Goal: Task Accomplishment & Management: Use online tool/utility

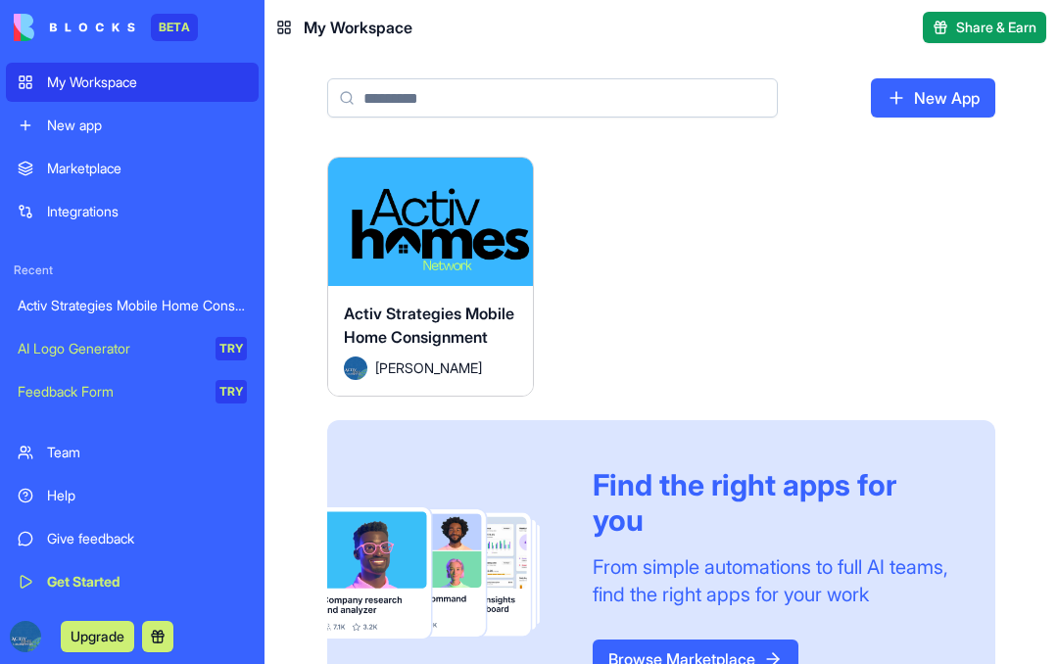
click at [442, 327] on span "Activ Strategies Mobile Home Consignment" at bounding box center [429, 325] width 170 height 43
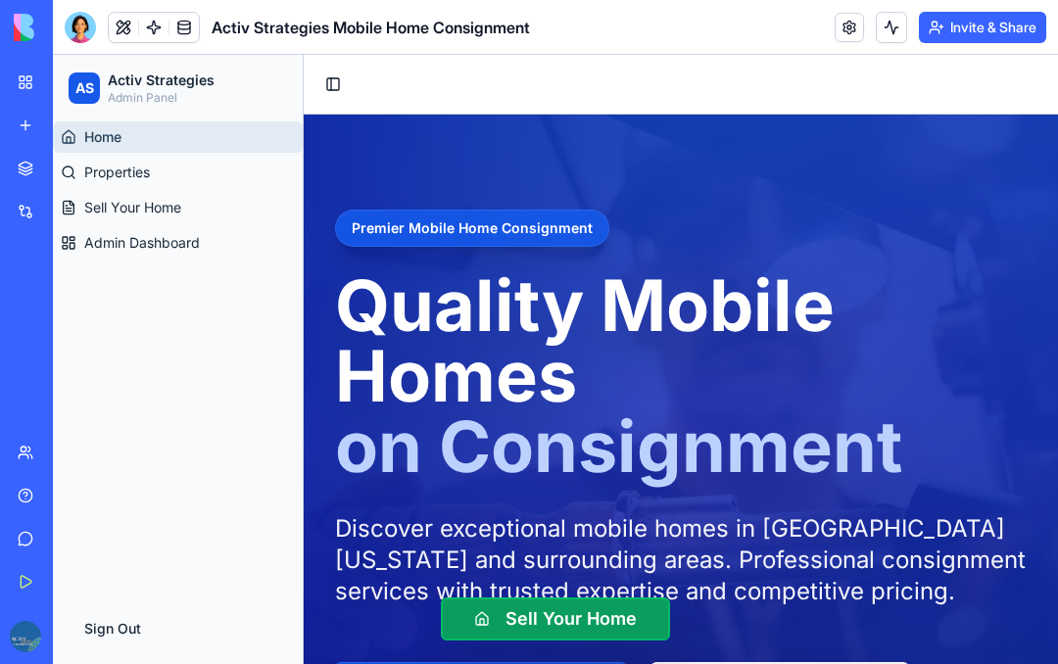
click at [128, 175] on span "Properties" at bounding box center [117, 173] width 66 height 20
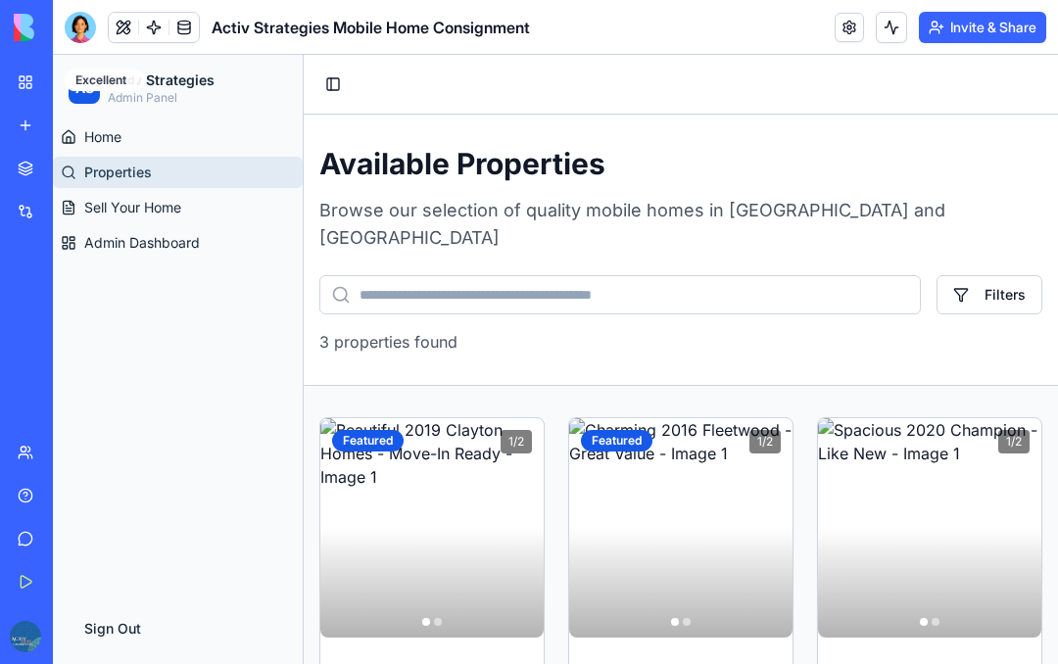
click at [168, 214] on span "Sell Your Home" at bounding box center [132, 208] width 97 height 20
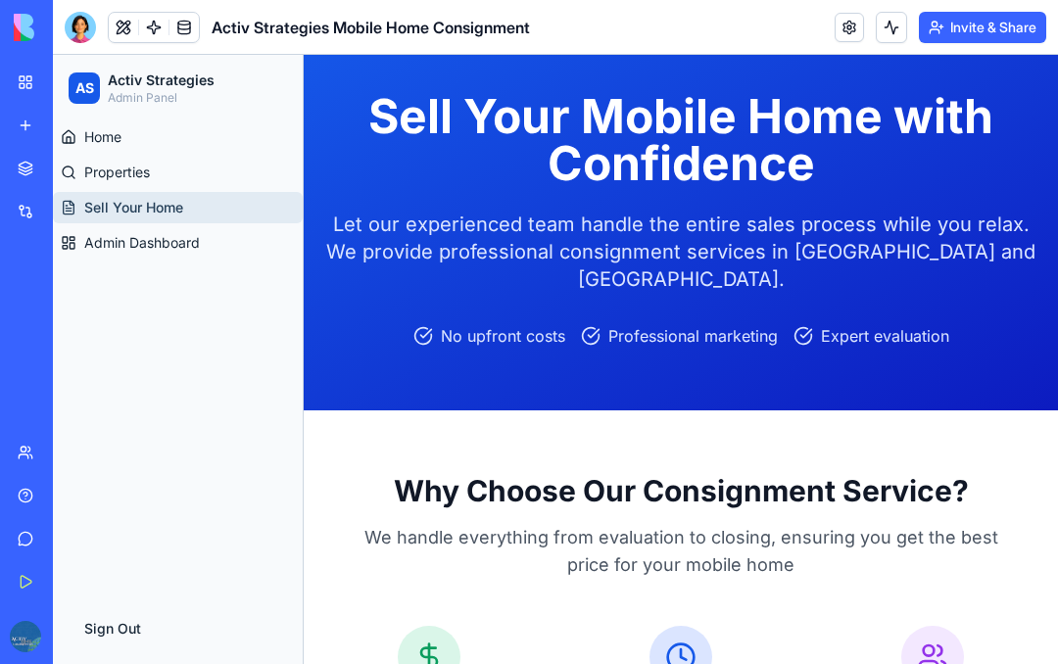
scroll to position [83, 0]
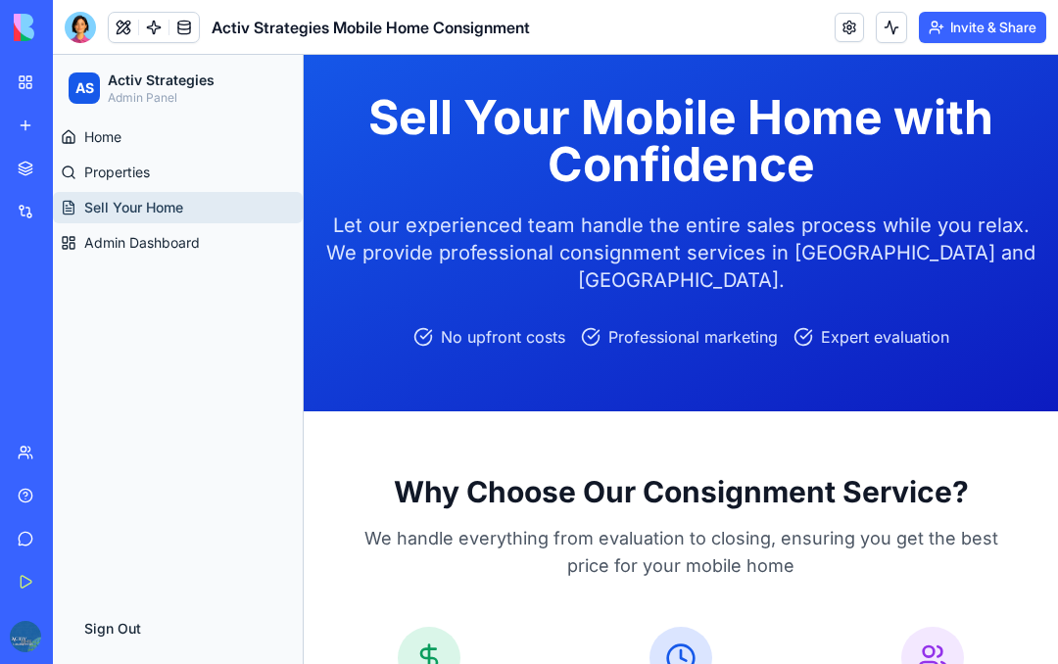
click at [115, 132] on span "Home" at bounding box center [102, 137] width 37 height 20
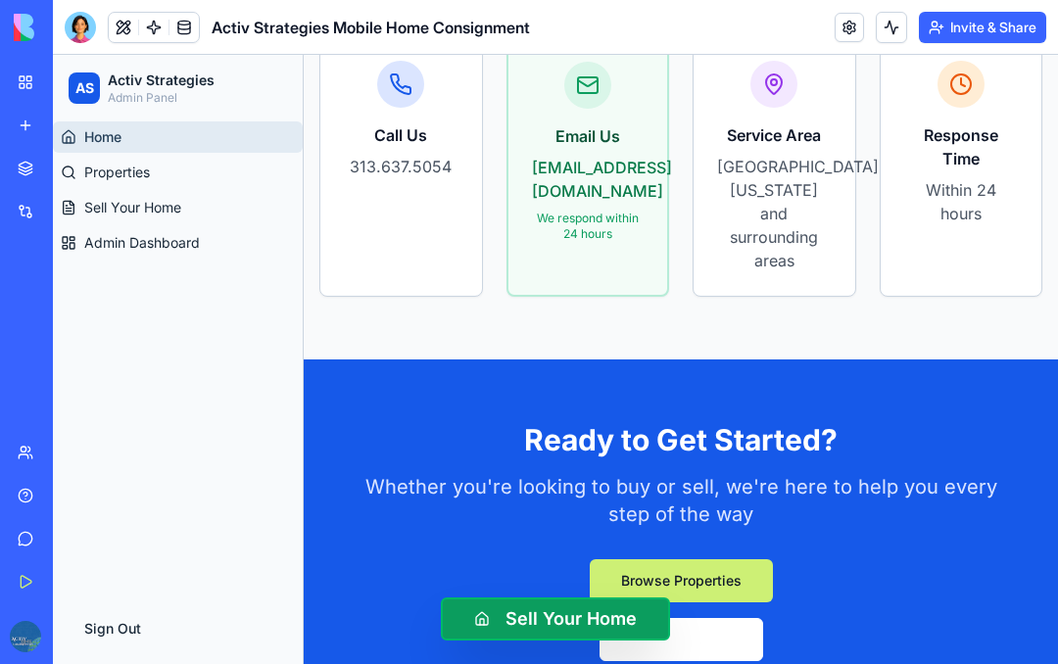
scroll to position [3100, 0]
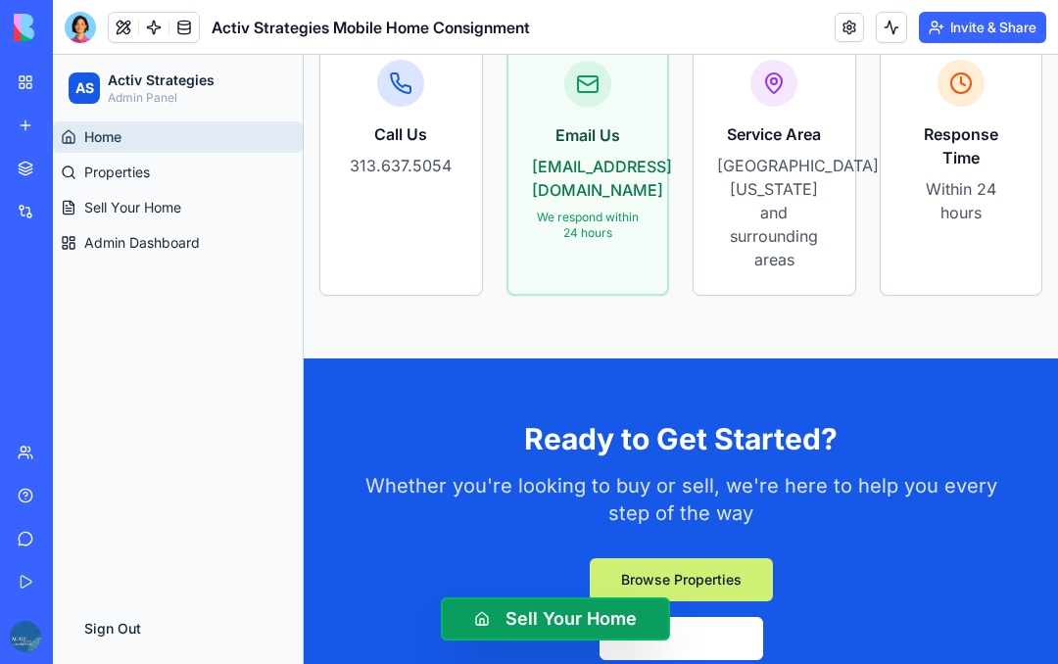
click at [81, 32] on div at bounding box center [80, 27] width 31 height 31
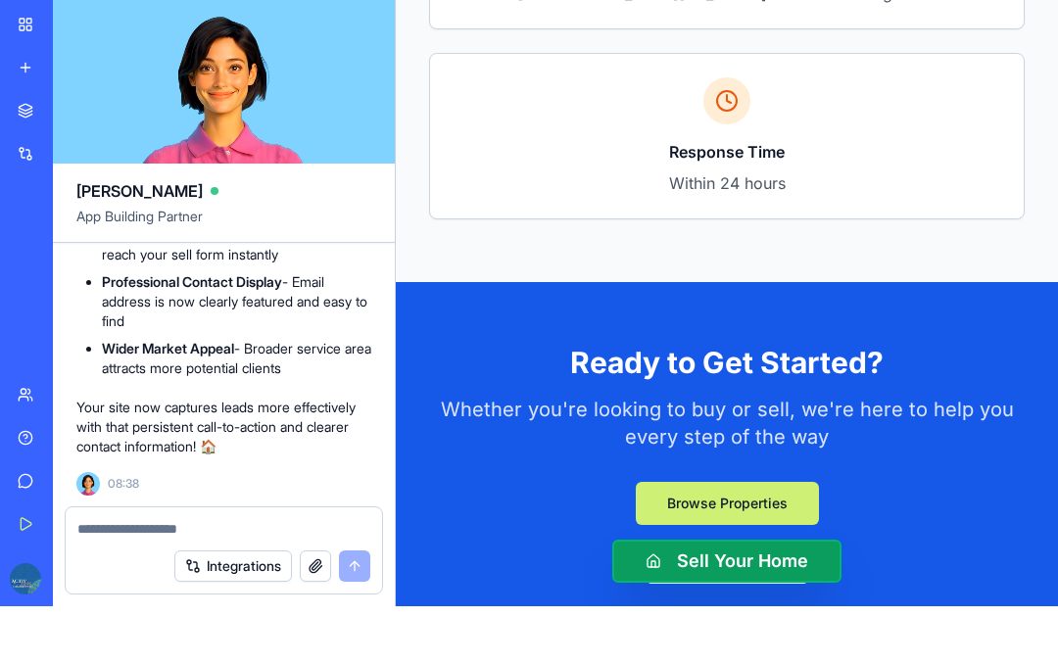
scroll to position [5125, 0]
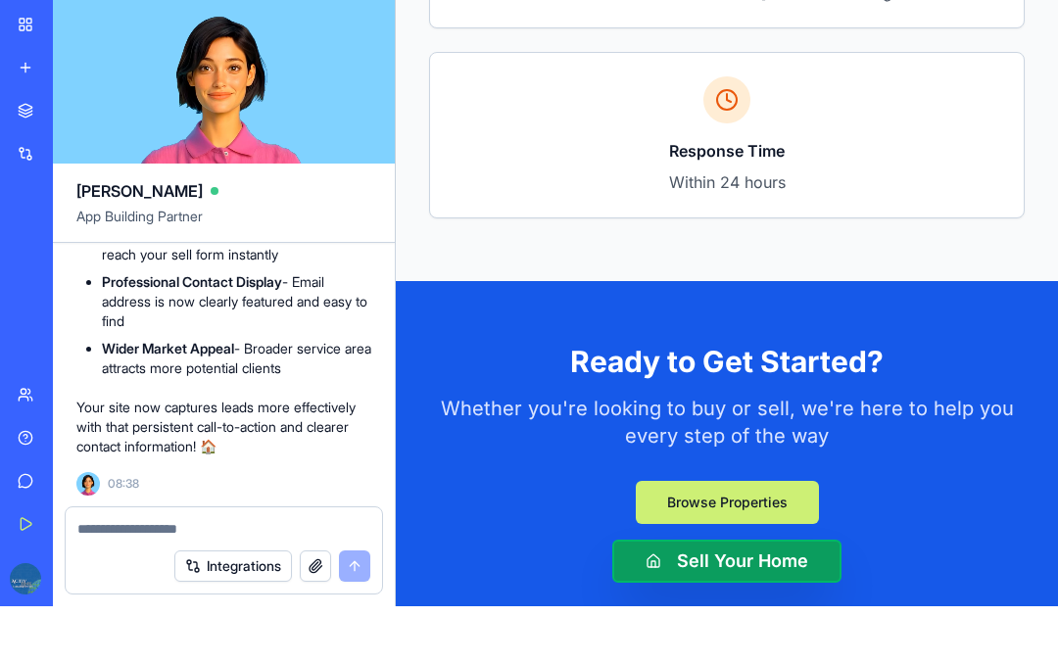
click at [312, 608] on button "button" at bounding box center [315, 623] width 31 height 31
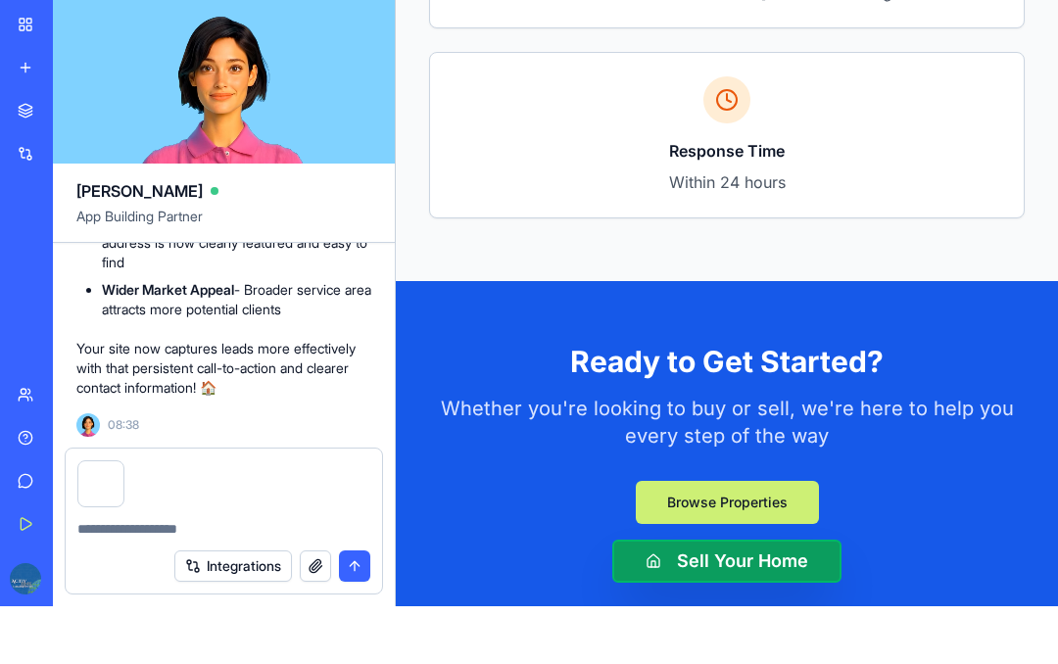
click at [121, 577] on textarea at bounding box center [223, 587] width 293 height 20
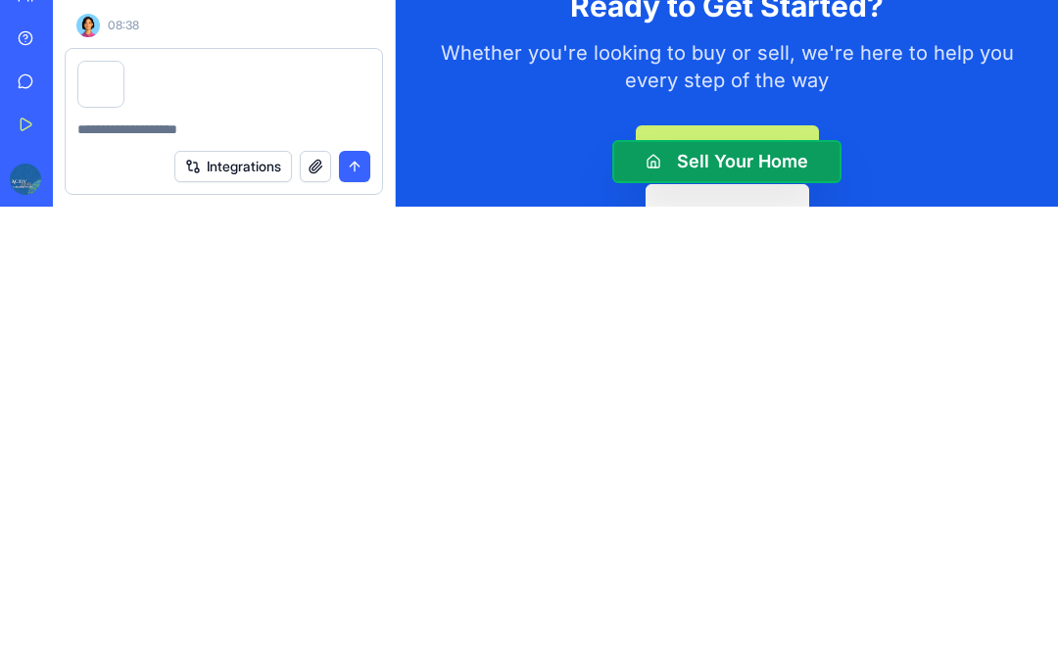
scroll to position [5080, 0]
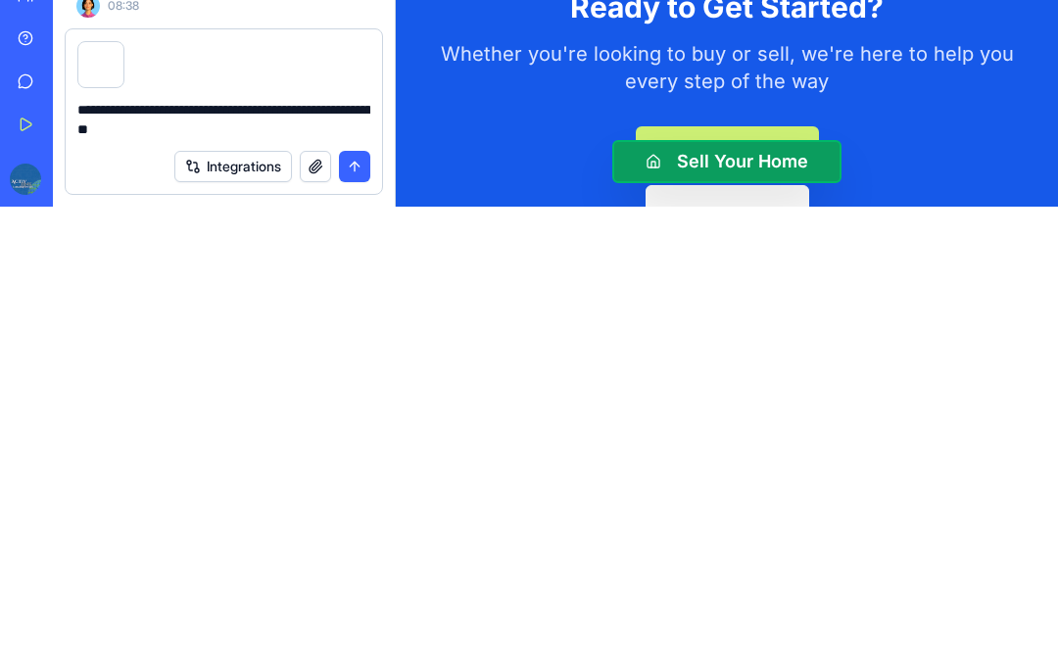
click at [87, 557] on textarea "**********" at bounding box center [223, 576] width 293 height 39
click at [210, 557] on textarea "**********" at bounding box center [223, 576] width 293 height 39
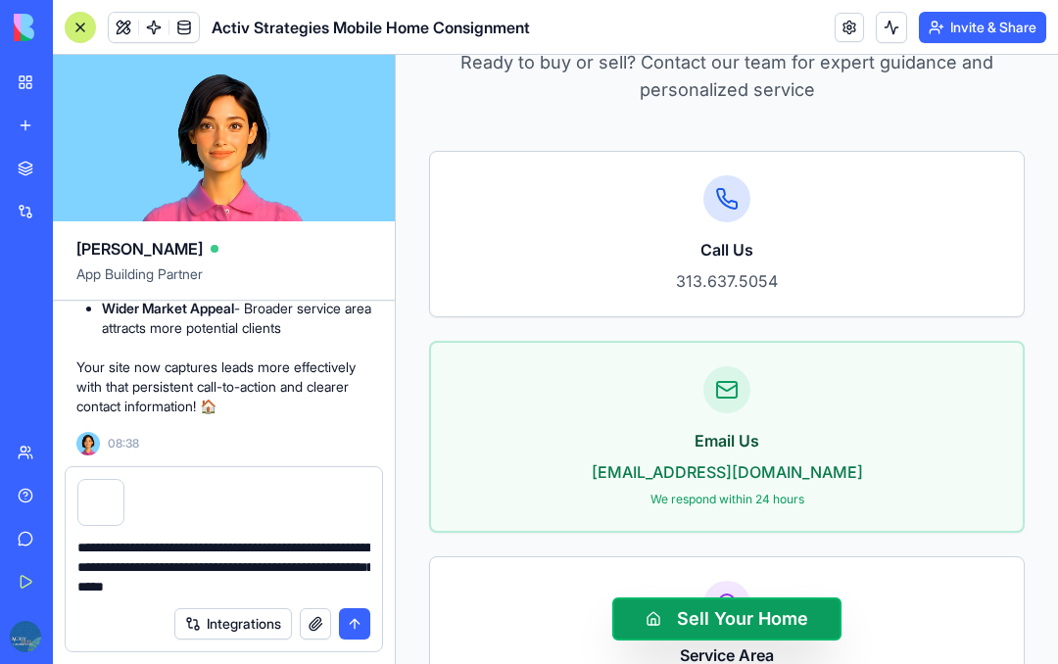
scroll to position [4486, 0]
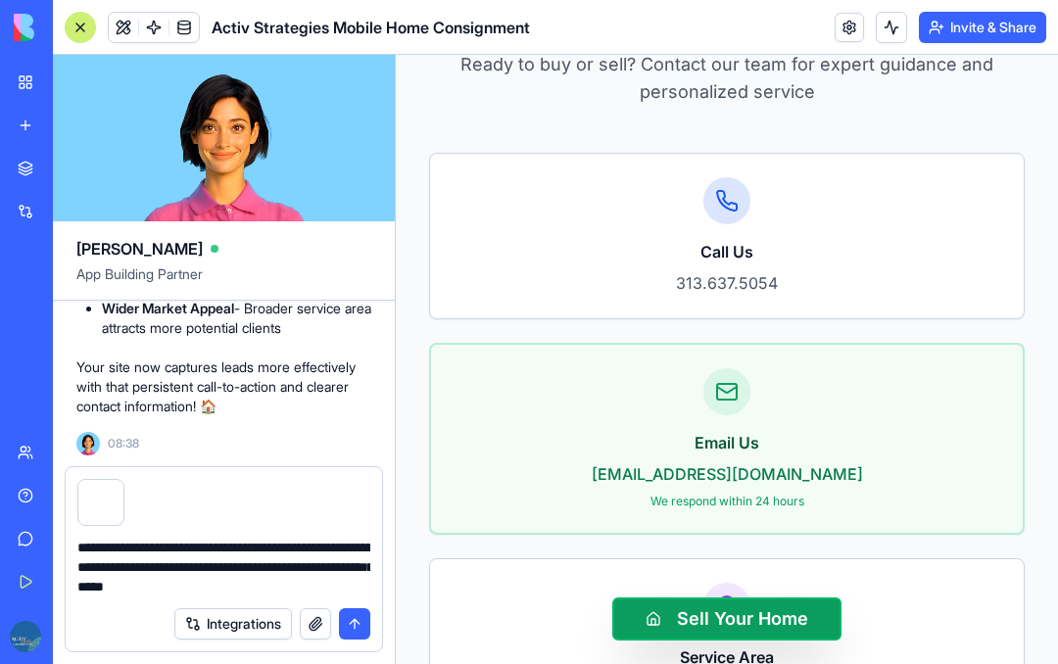
click at [842, 440] on h3 "Email Us" at bounding box center [726, 443] width 545 height 24
click at [845, 453] on h3 "Email Us" at bounding box center [726, 443] width 545 height 24
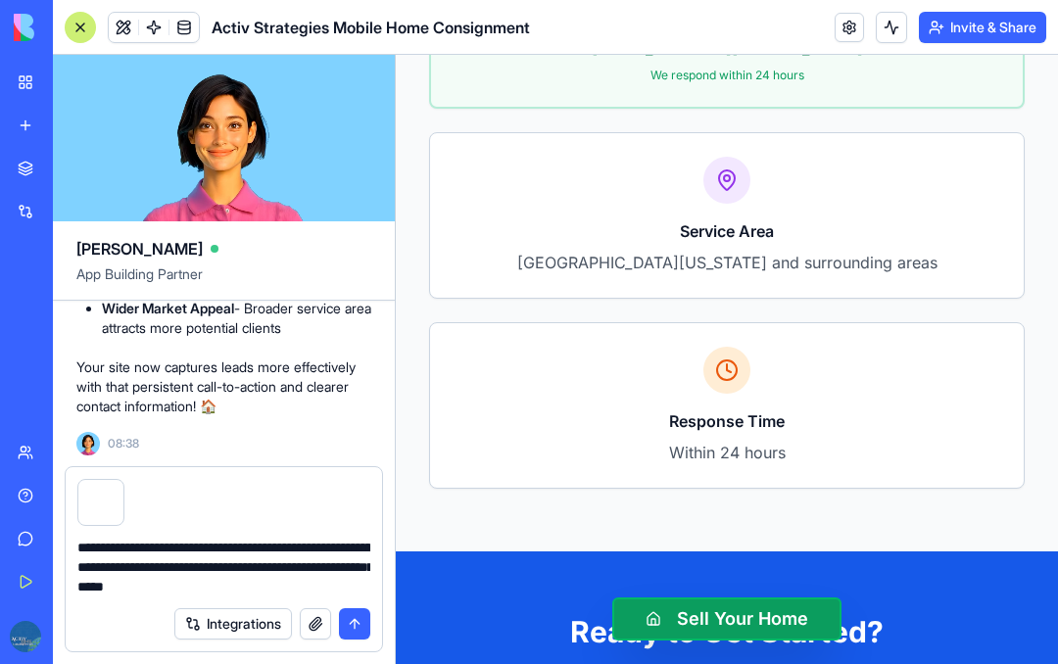
scroll to position [4913, 0]
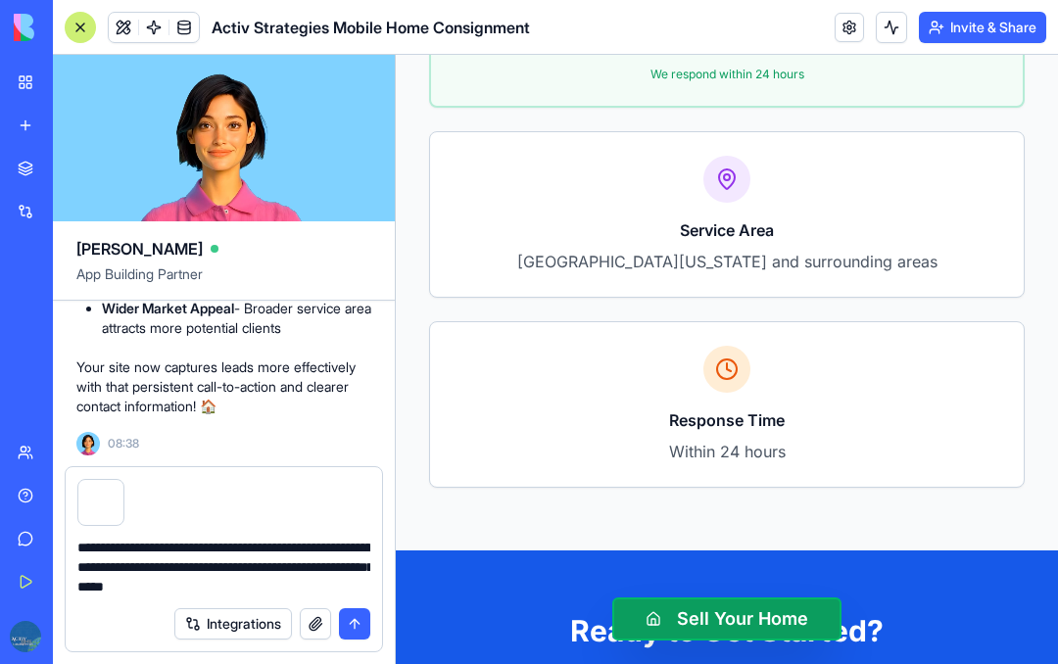
click at [339, 538] on textarea "**********" at bounding box center [223, 567] width 293 height 59
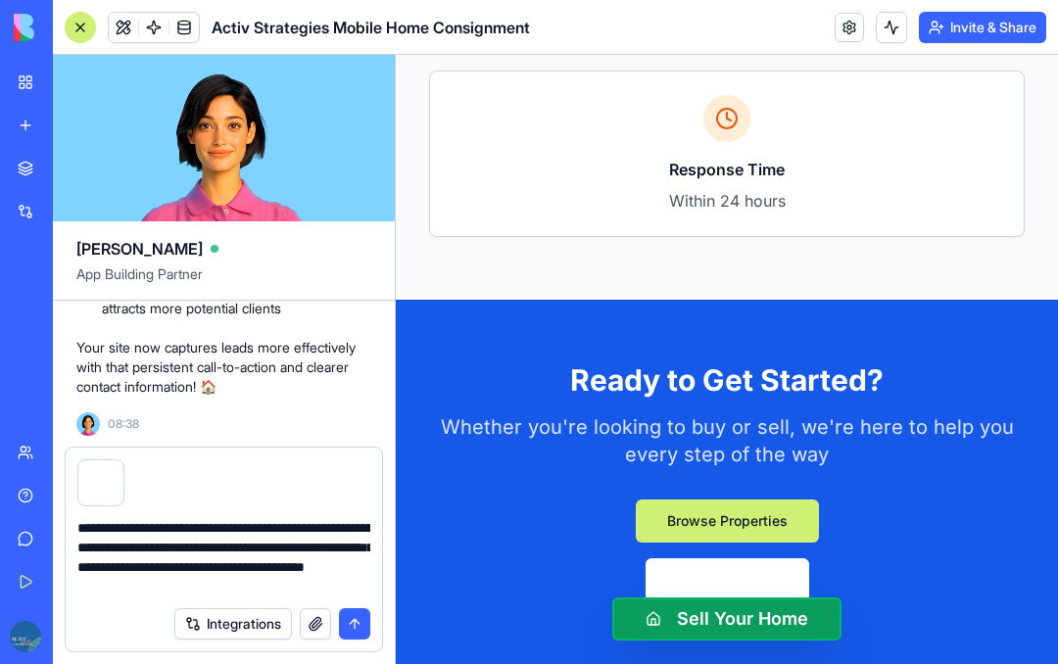
scroll to position [5164, 0]
click at [297, 531] on textarea "**********" at bounding box center [223, 557] width 293 height 78
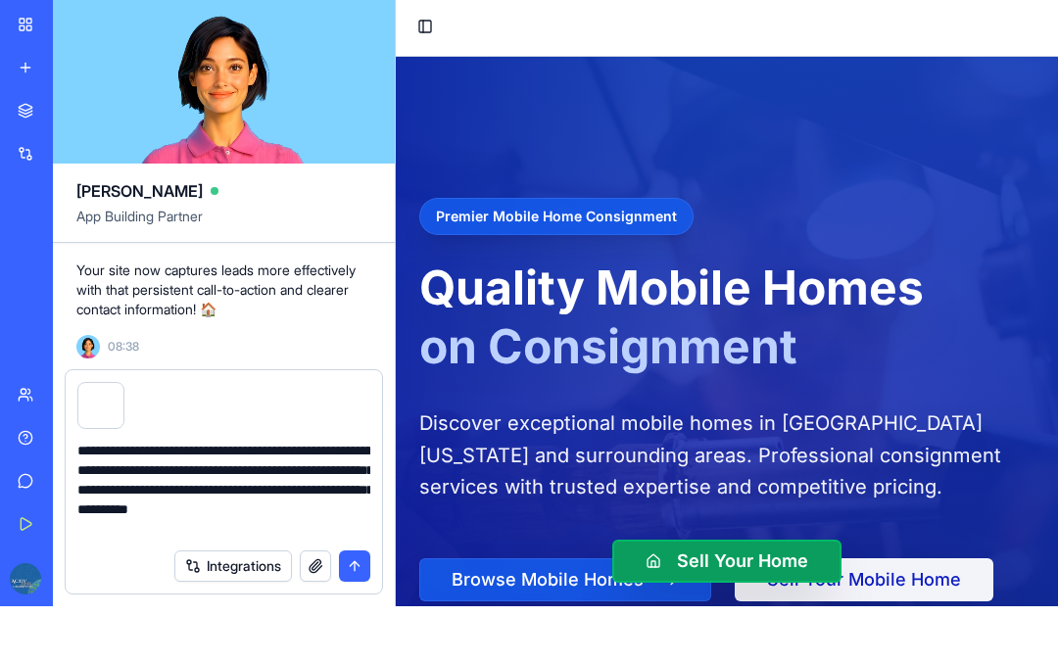
scroll to position [0, 0]
type textarea "**********"
click at [419, 19] on button "Toggle Sidebar" at bounding box center [424, 26] width 27 height 27
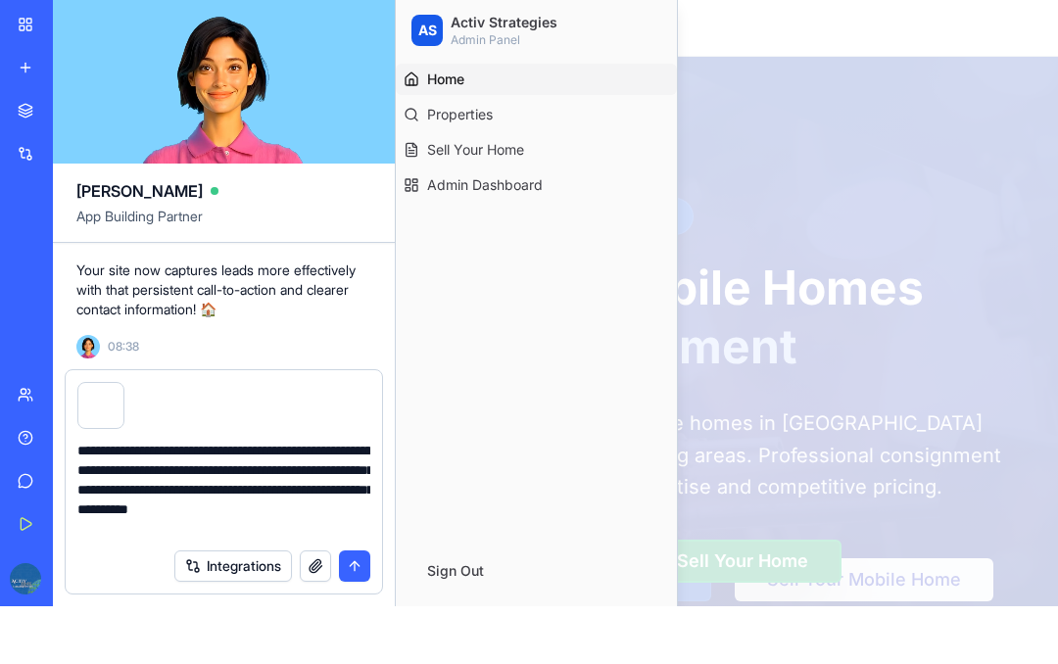
click at [487, 116] on span "Properties" at bounding box center [460, 115] width 66 height 20
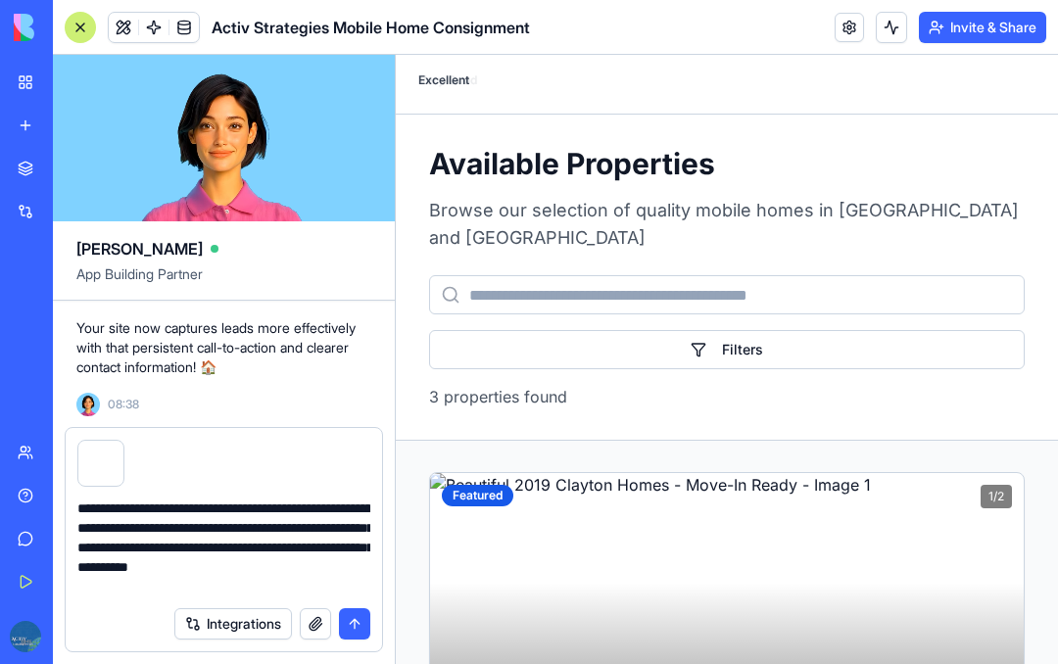
click at [88, 20] on div at bounding box center [80, 27] width 31 height 31
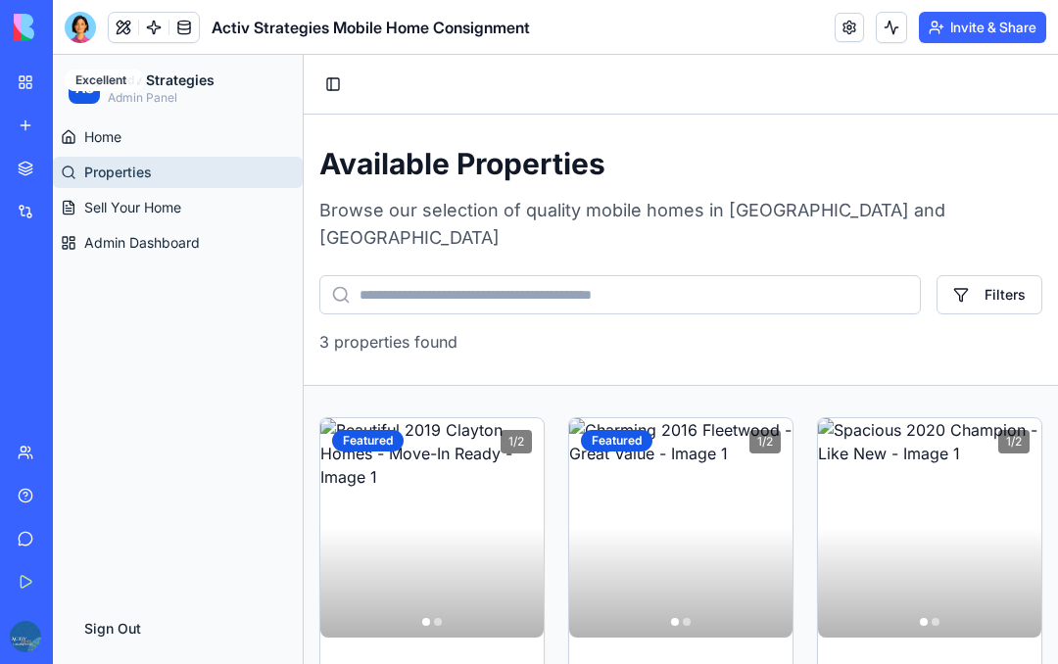
click at [124, 131] on link "Home" at bounding box center [178, 136] width 250 height 31
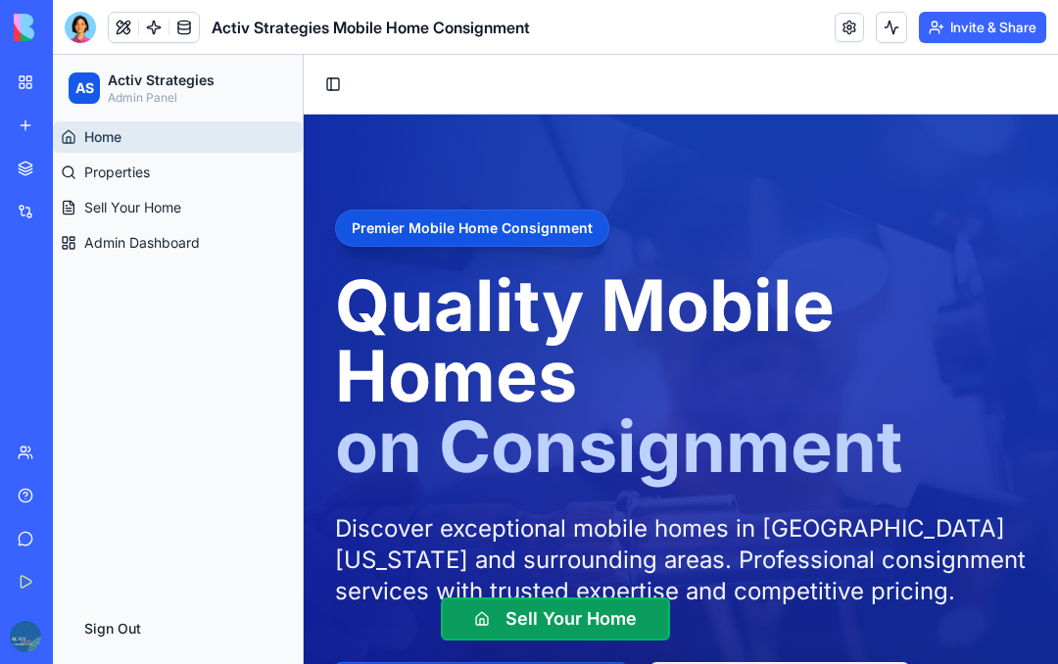
click at [171, 214] on span "Sell Your Home" at bounding box center [132, 208] width 97 height 20
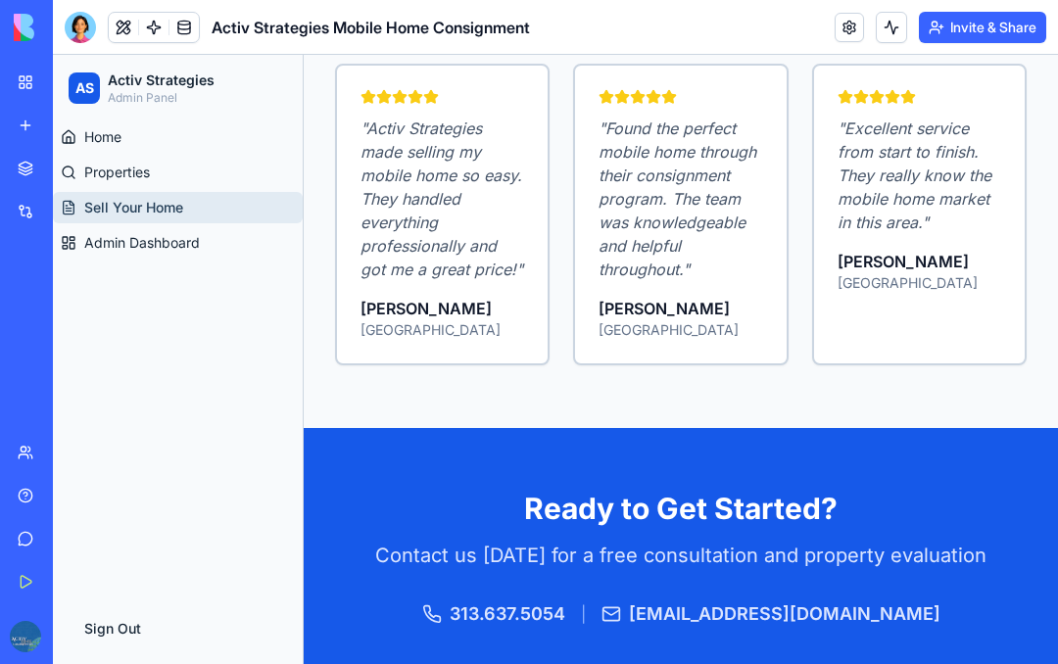
scroll to position [2857, 0]
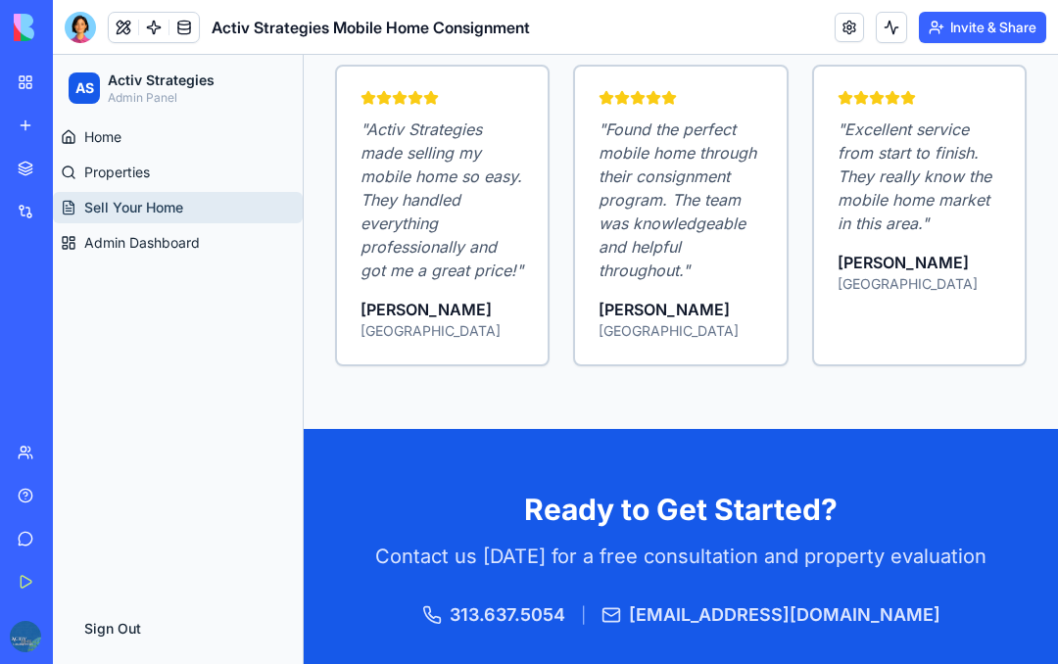
click at [144, 235] on span "Admin Dashboard" at bounding box center [142, 243] width 116 height 20
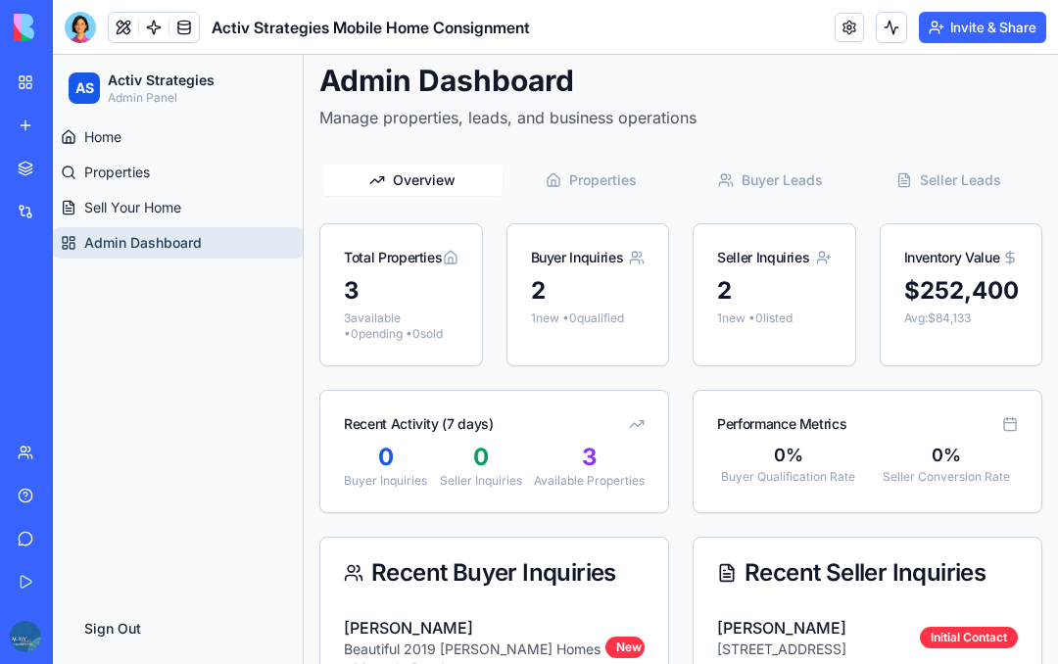
scroll to position [70, 0]
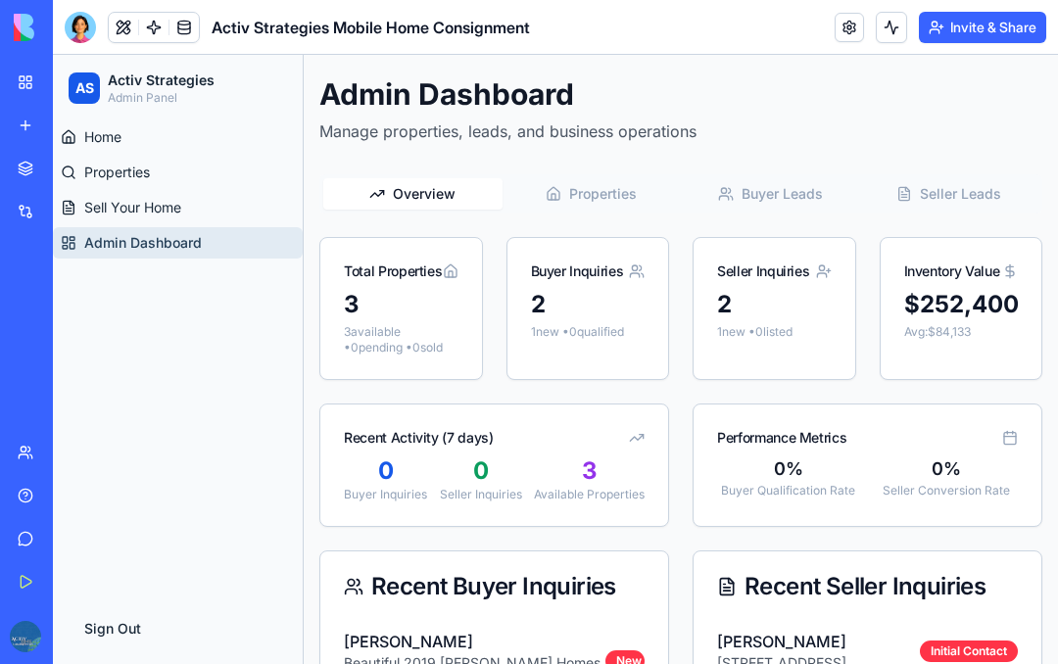
click at [610, 206] on button "Properties" at bounding box center [591, 193] width 179 height 31
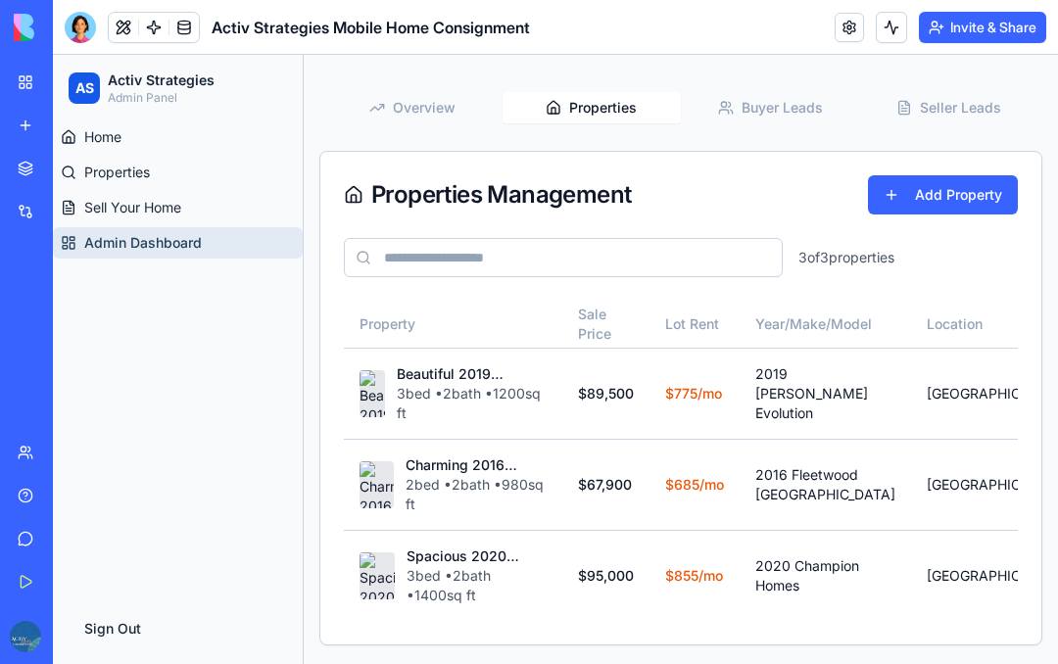
scroll to position [158, 0]
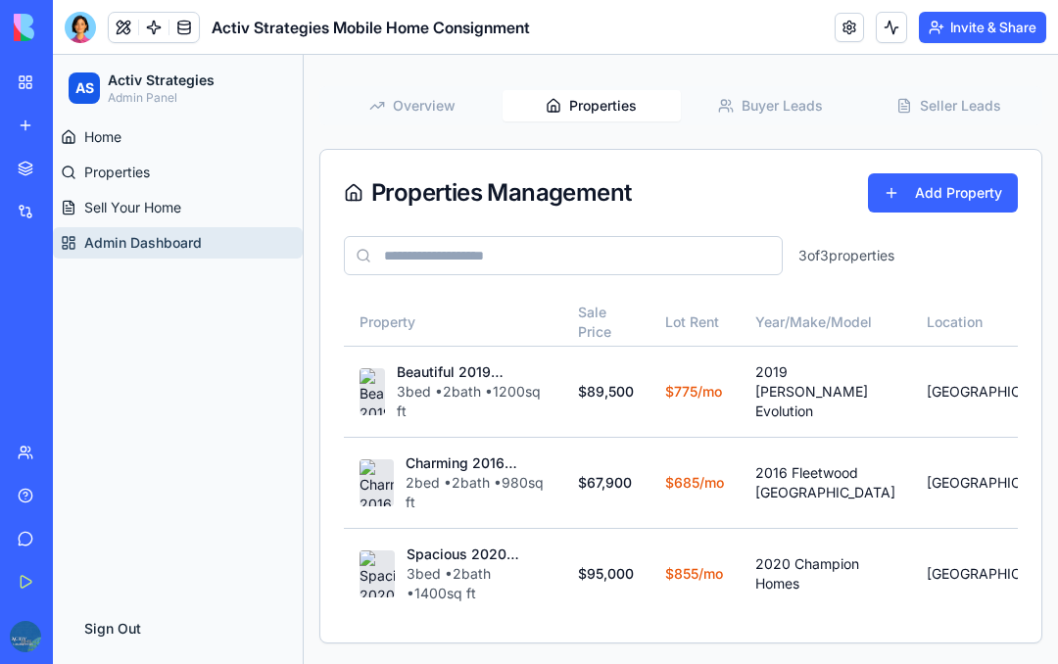
click at [942, 199] on button "Add Property" at bounding box center [943, 192] width 150 height 39
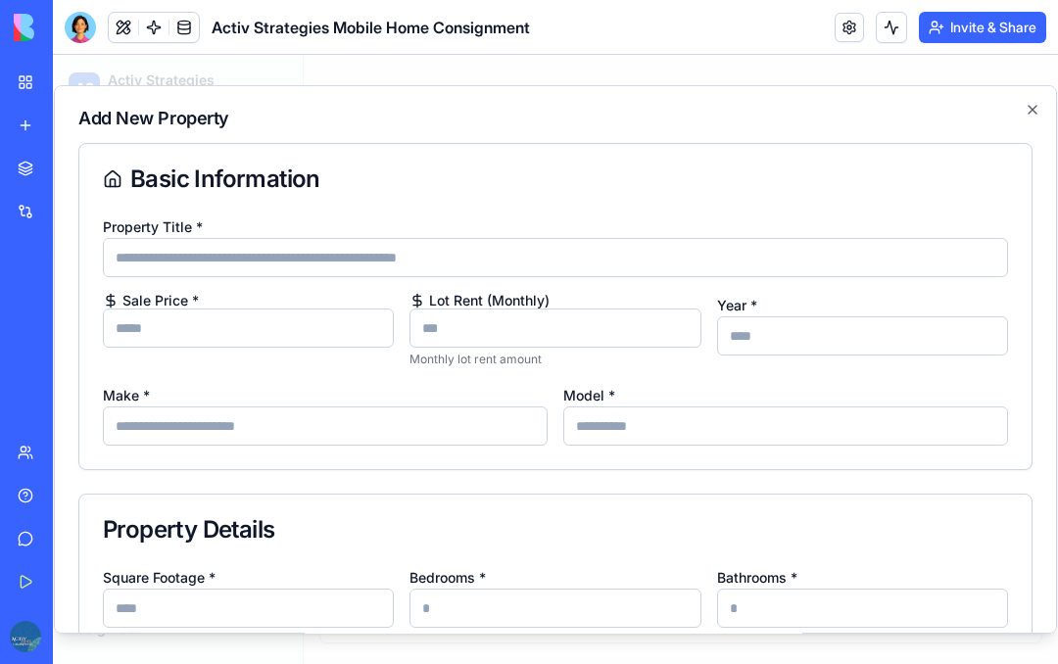
scroll to position [0, 0]
click at [1025, 108] on icon "button" at bounding box center [1032, 110] width 16 height 16
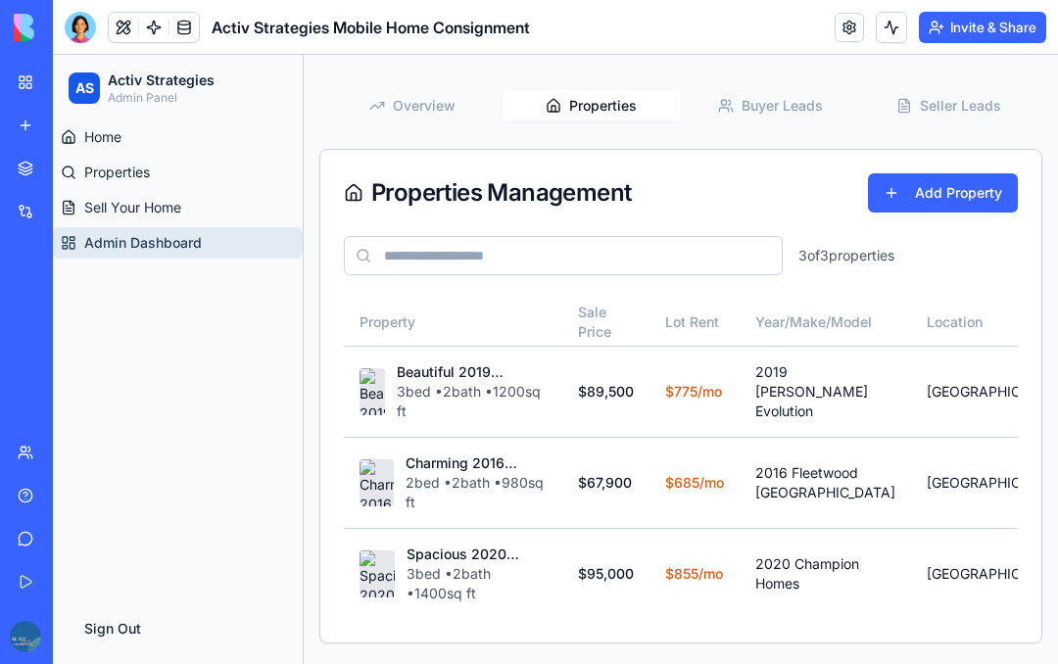
click at [783, 112] on div "Admin Dashboard Manage properties, leads, and business operations Overview Prop…" at bounding box center [681, 316] width 754 height 718
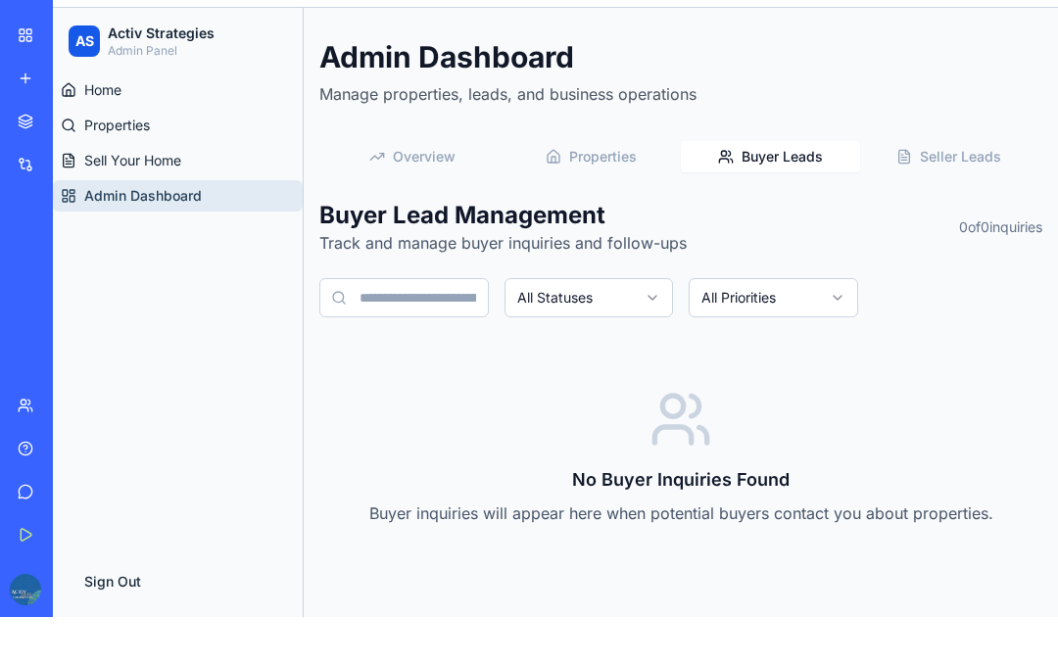
click at [955, 166] on button "Seller Leads" at bounding box center [949, 156] width 179 height 31
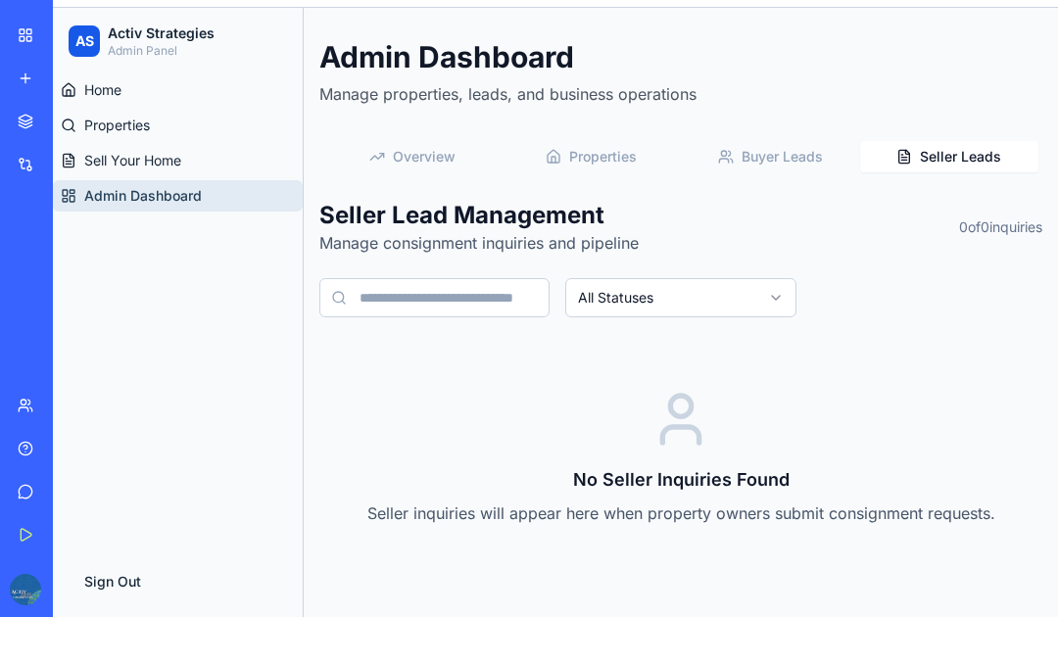
click at [819, 156] on span "Buyer Leads" at bounding box center [781, 157] width 81 height 20
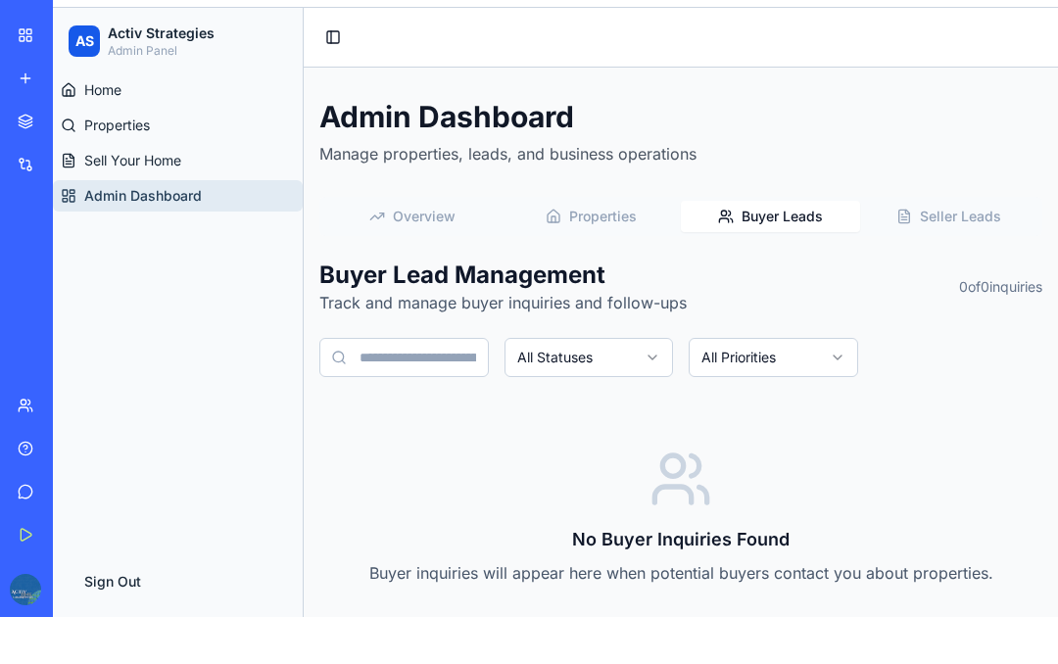
scroll to position [0, 0]
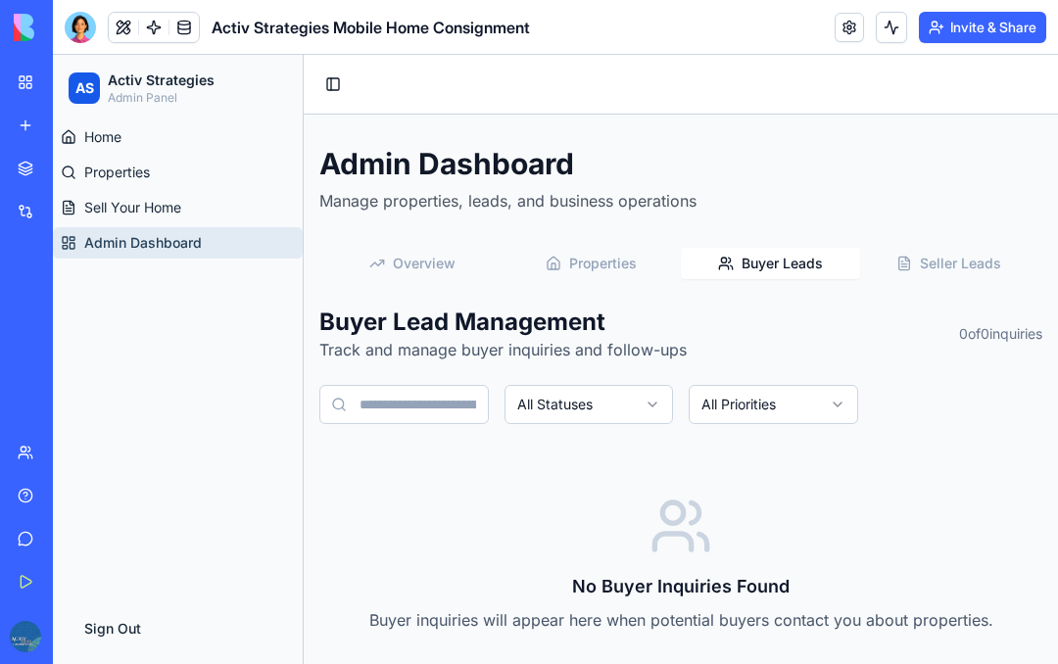
click at [82, 23] on div at bounding box center [80, 27] width 31 height 31
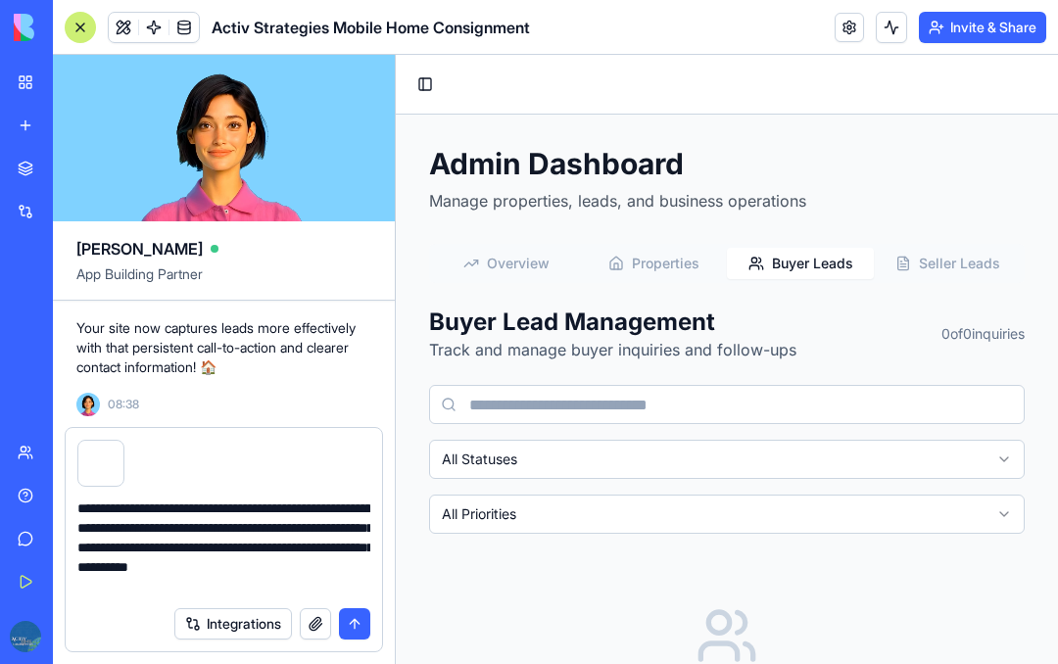
click at [213, 586] on textarea "**********" at bounding box center [223, 547] width 293 height 98
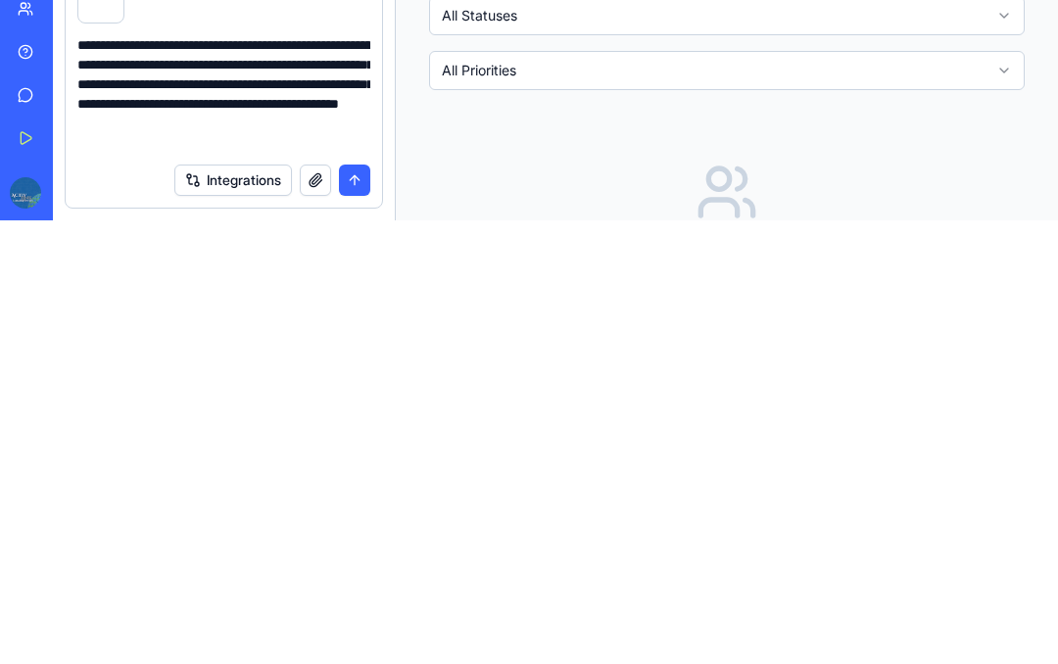
scroll to position [58, 0]
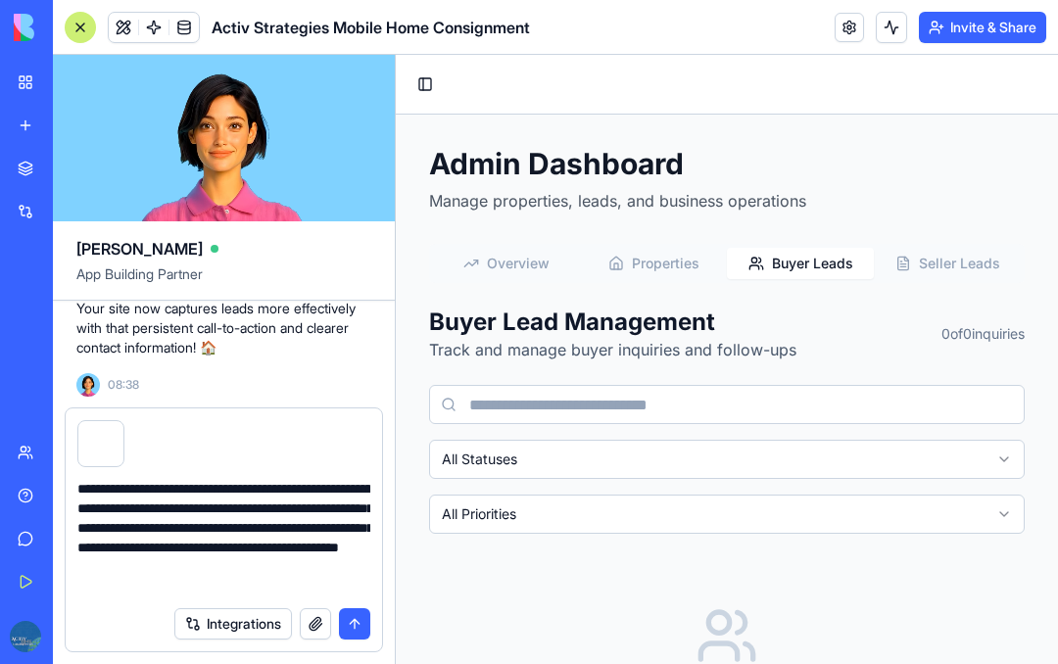
type textarea "**********"
click at [356, 608] on button "submit" at bounding box center [354, 623] width 31 height 31
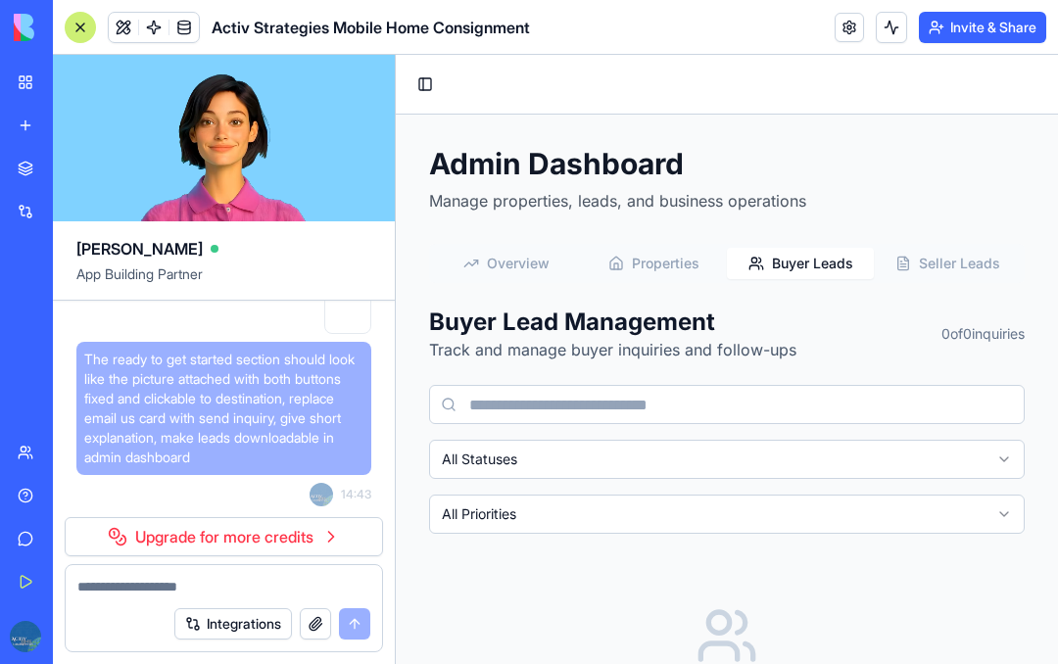
scroll to position [0, 0]
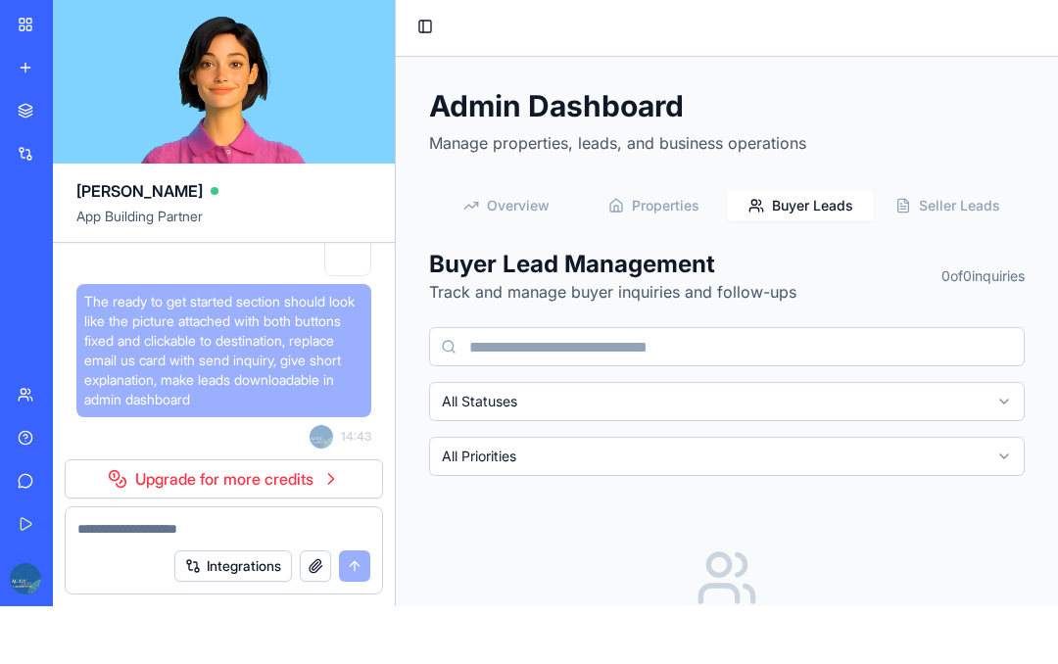
click at [464, 532] on div "No Buyer Inquiries Found Buyer inquiries will appear here when potential buyers…" at bounding box center [726, 626] width 595 height 255
click at [276, 517] on link "Upgrade for more credits" at bounding box center [224, 536] width 318 height 39
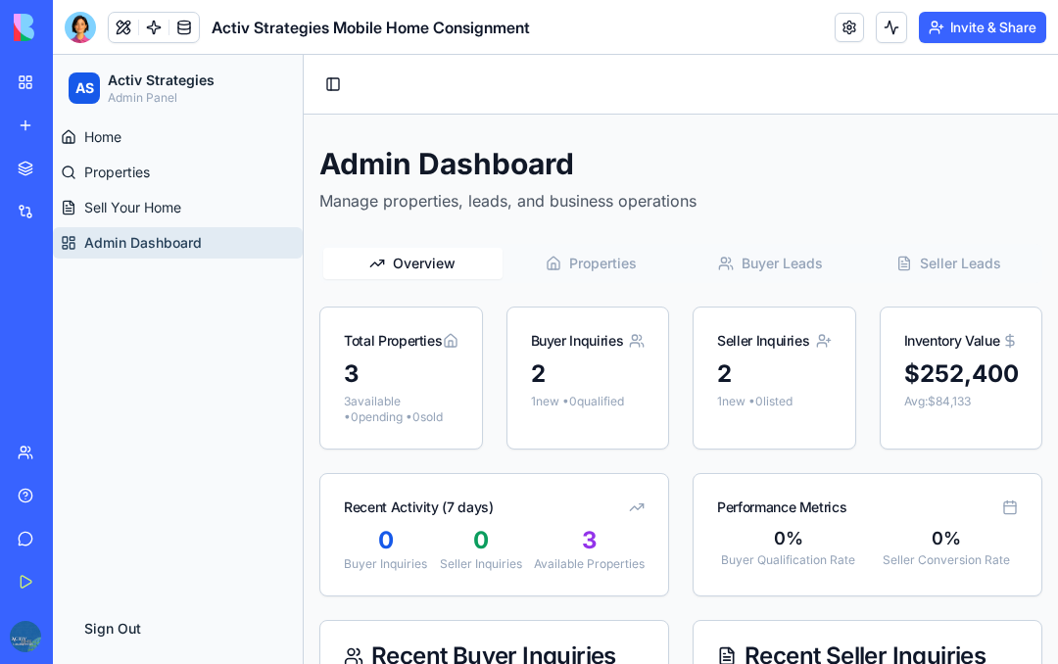
click at [77, 32] on div at bounding box center [80, 27] width 31 height 31
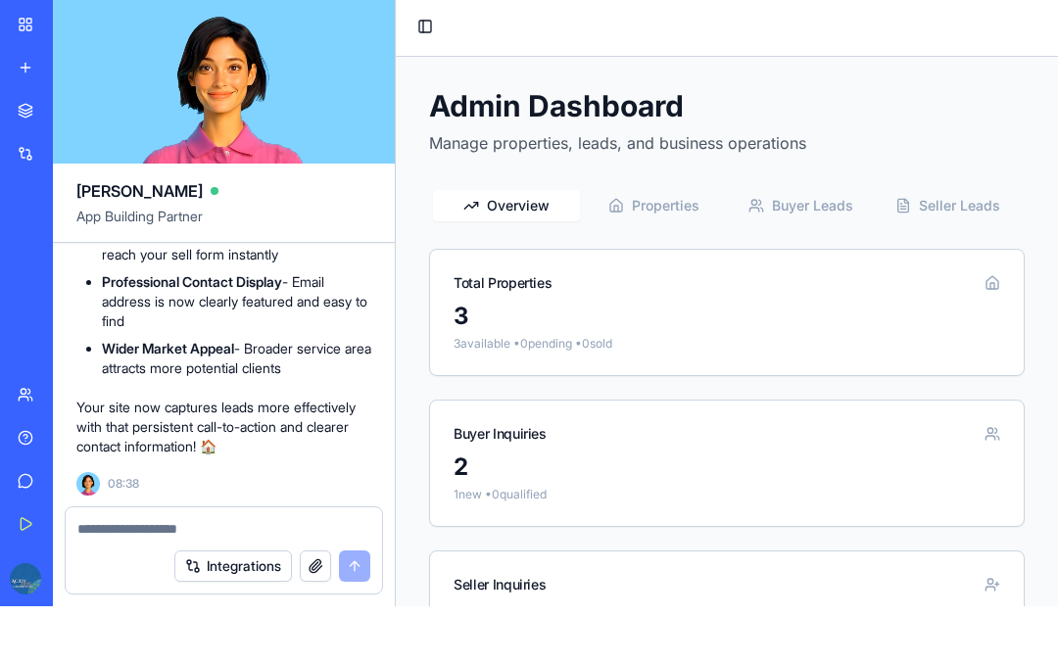
scroll to position [23119, 0]
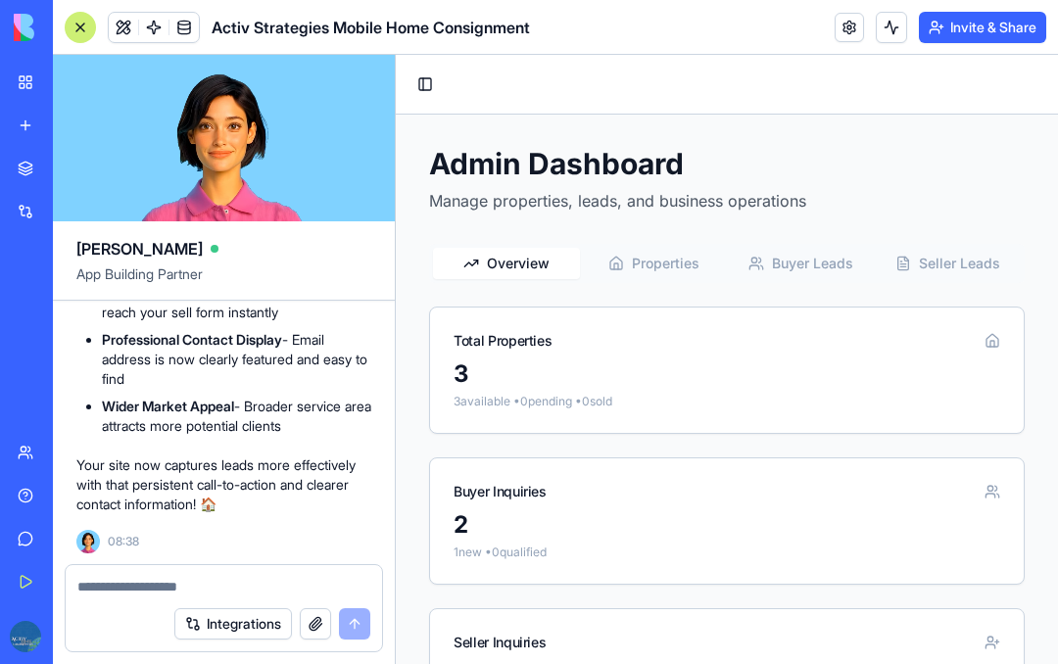
click at [433, 82] on button "Toggle Sidebar" at bounding box center [424, 84] width 27 height 27
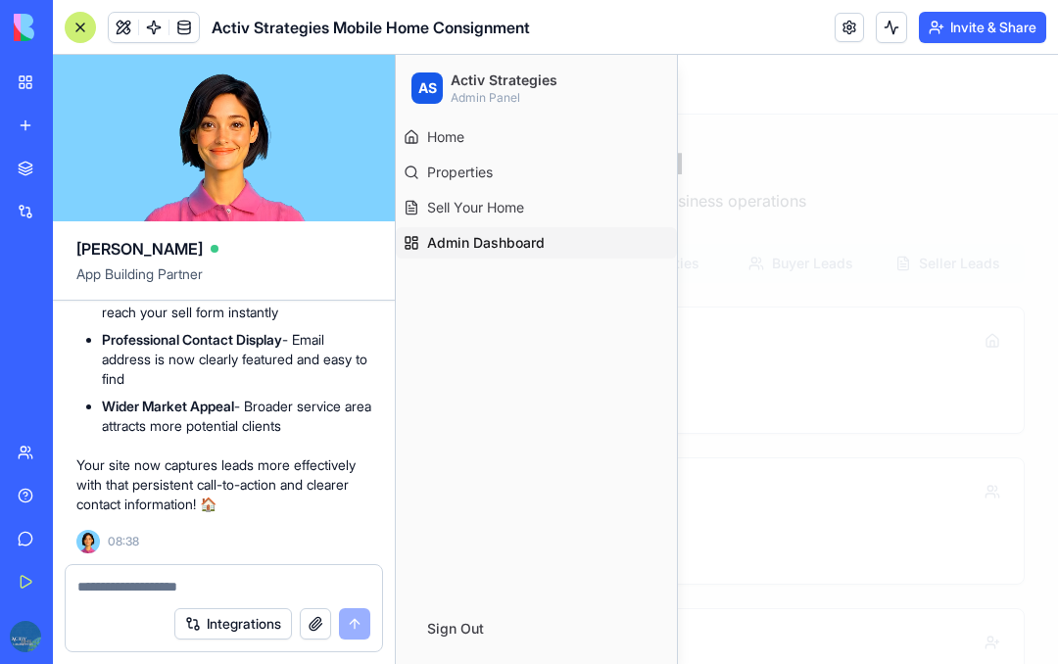
click at [751, 93] on div at bounding box center [727, 359] width 662 height 609
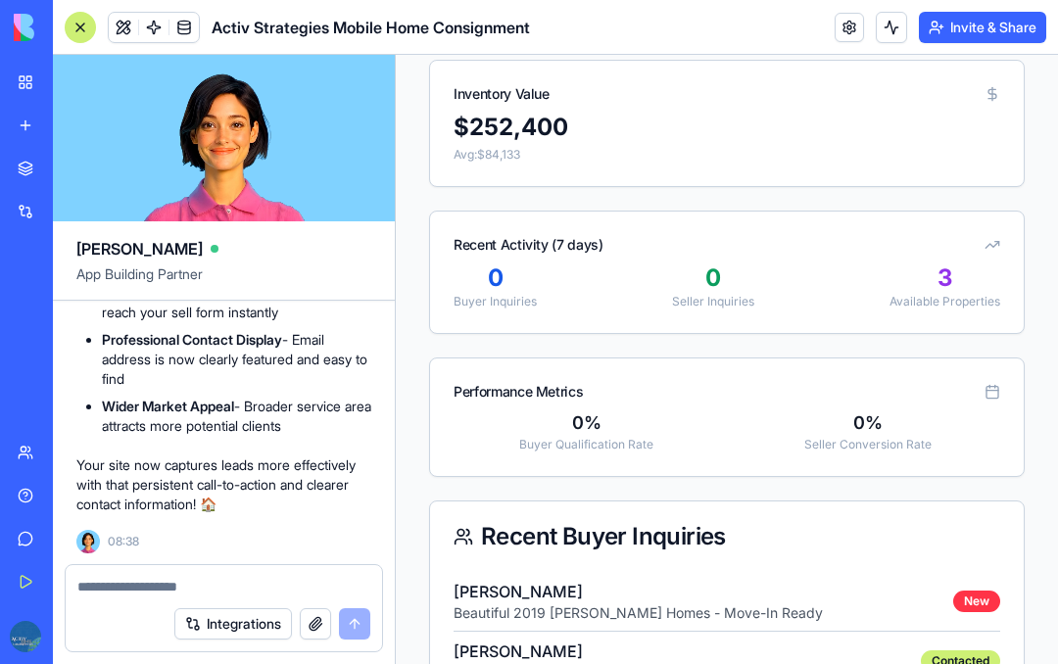
scroll to position [688, 0]
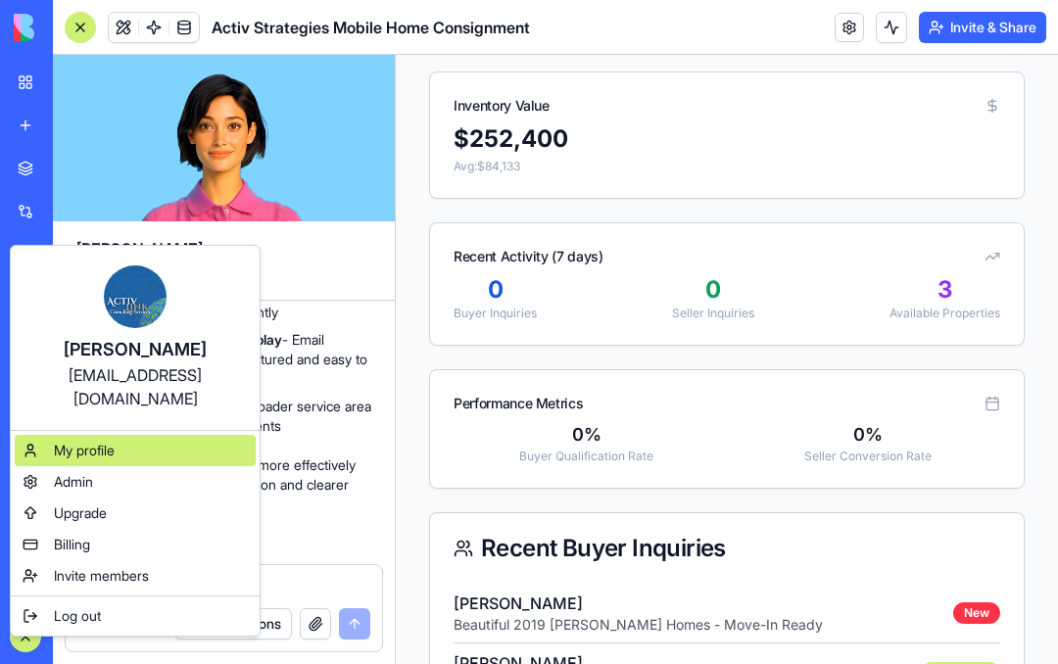
click at [104, 441] on span "My profile" at bounding box center [84, 451] width 61 height 20
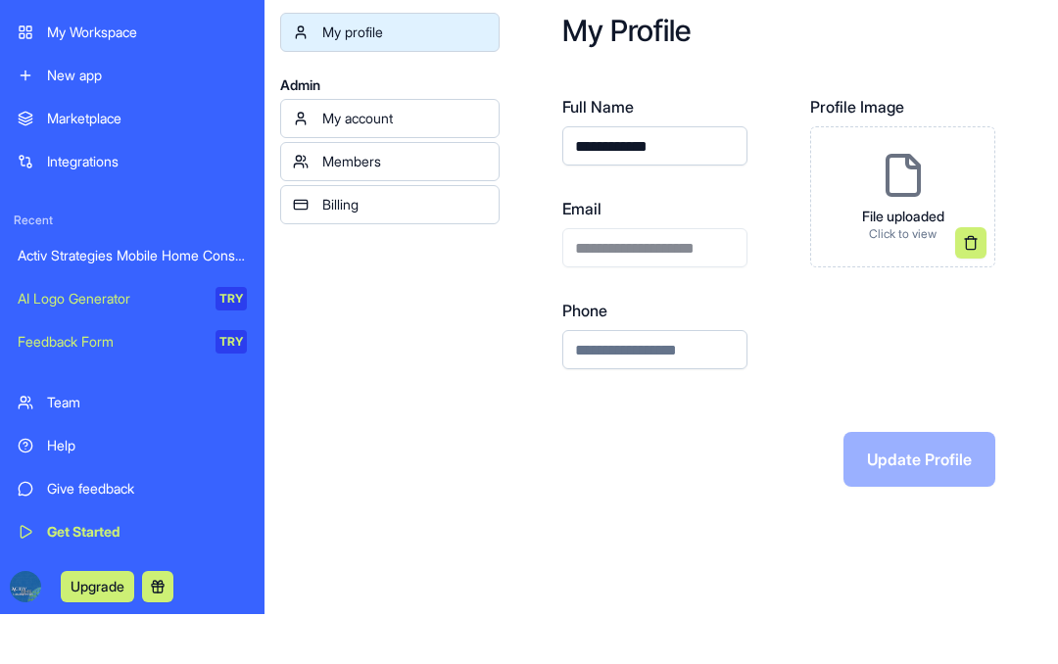
scroll to position [3, 0]
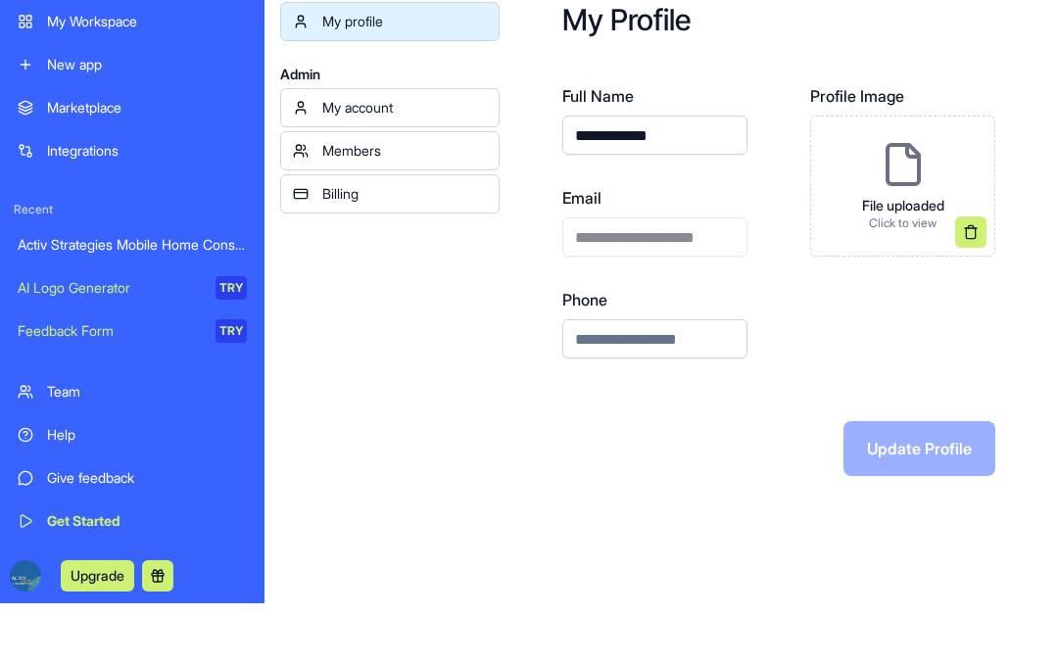
click at [400, 146] on link "My account" at bounding box center [389, 165] width 219 height 39
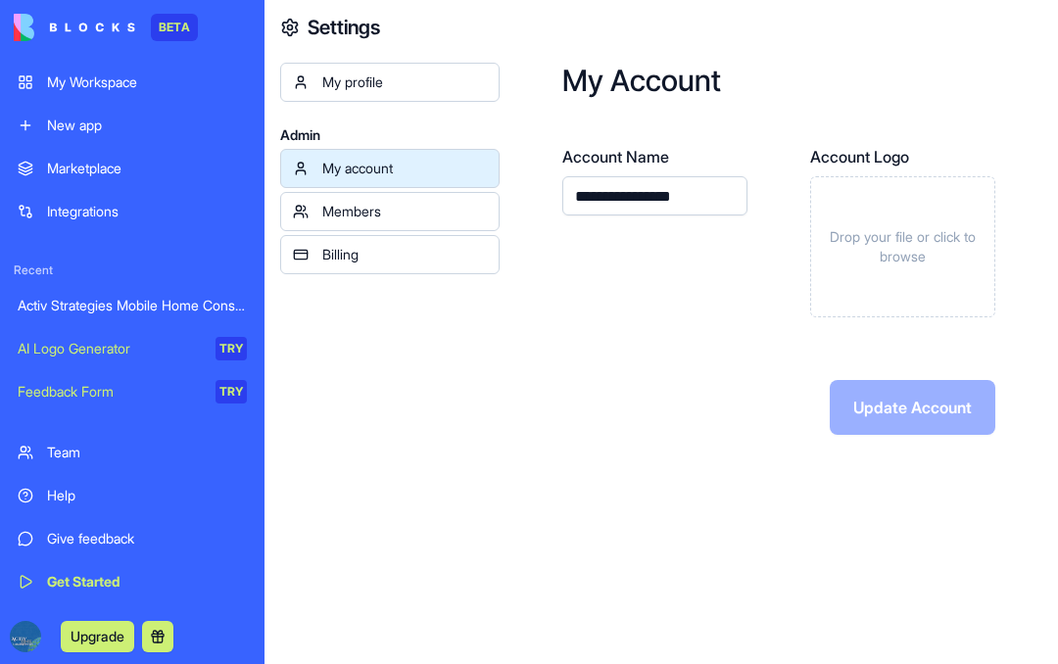
click at [93, 77] on div "My Workspace" at bounding box center [147, 82] width 200 height 20
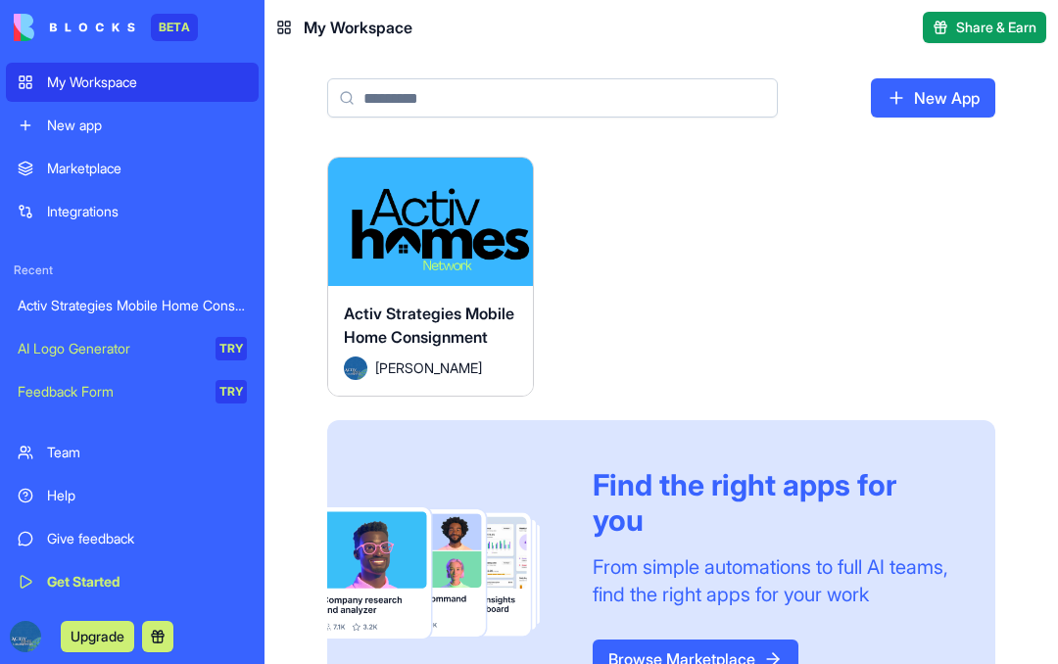
click at [451, 348] on div "Activ Strategies Mobile Home Consignment" at bounding box center [430, 329] width 173 height 55
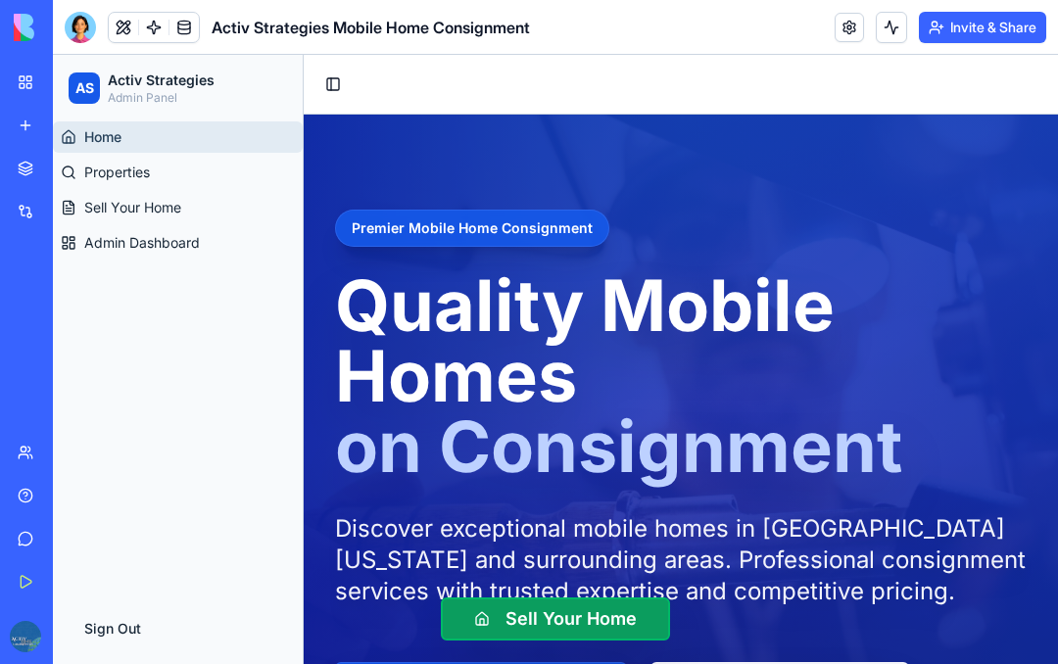
click at [122, 29] on button at bounding box center [123, 27] width 29 height 29
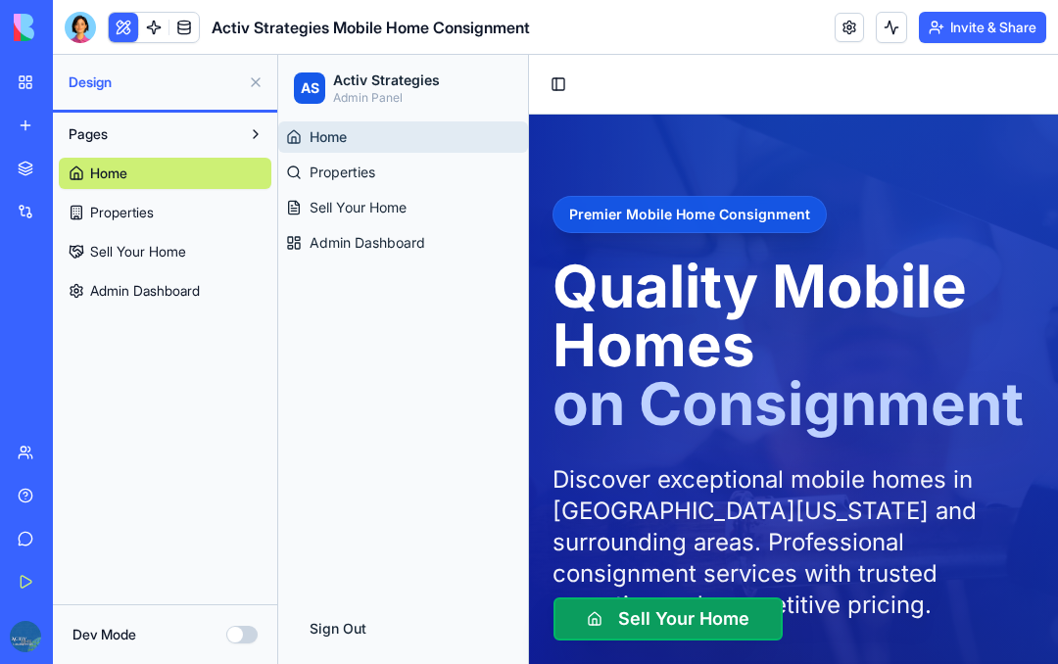
click at [155, 25] on link at bounding box center [153, 27] width 29 height 29
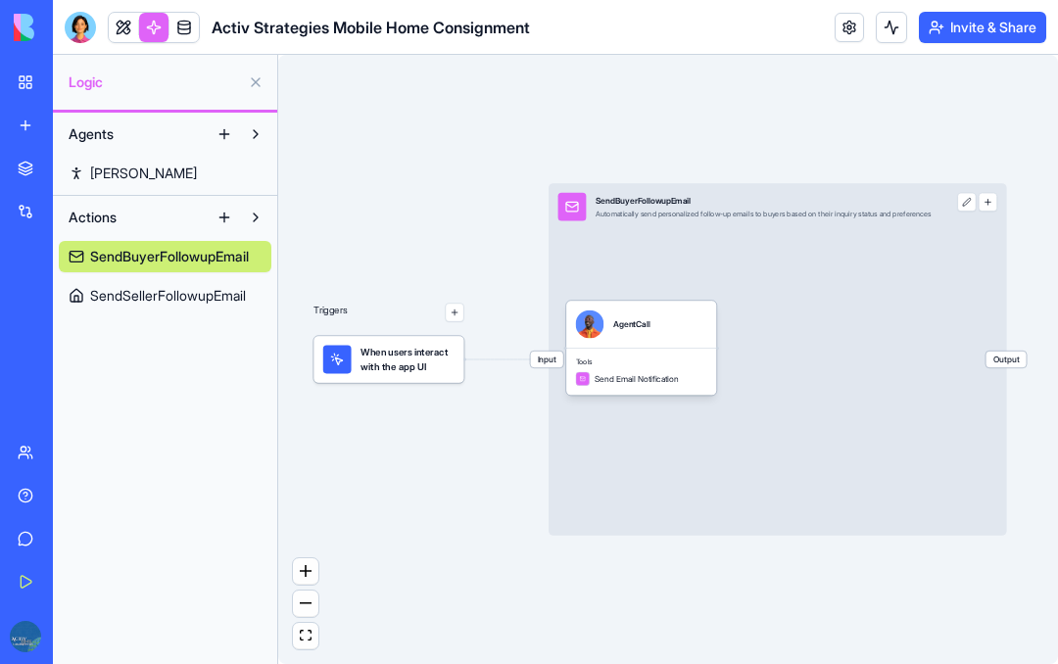
click at [180, 27] on link at bounding box center [183, 27] width 29 height 29
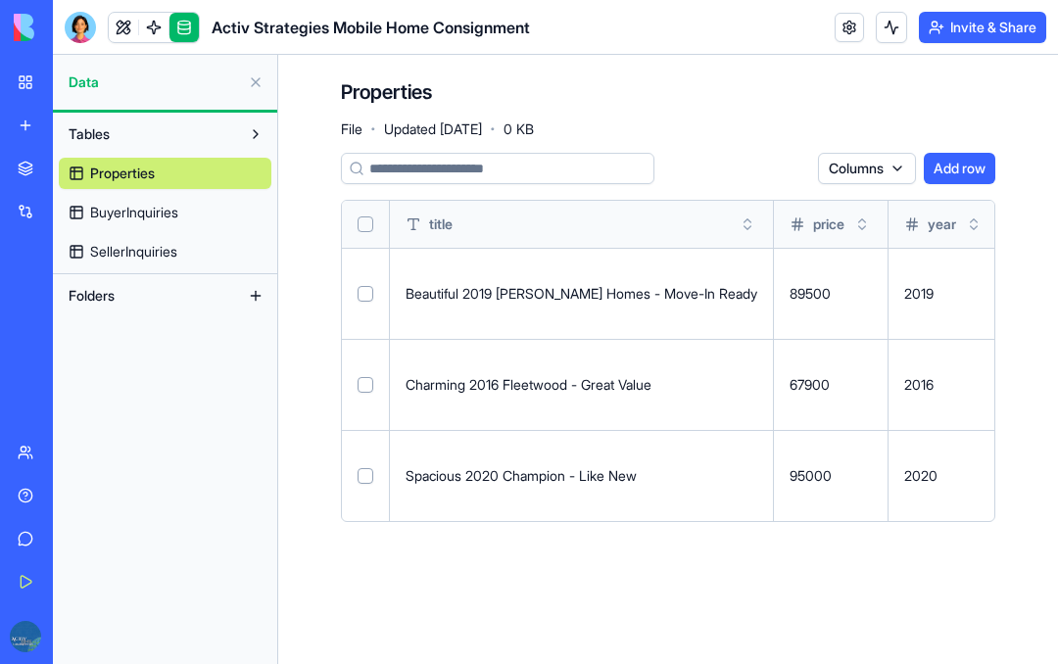
click at [76, 25] on div at bounding box center [80, 27] width 31 height 31
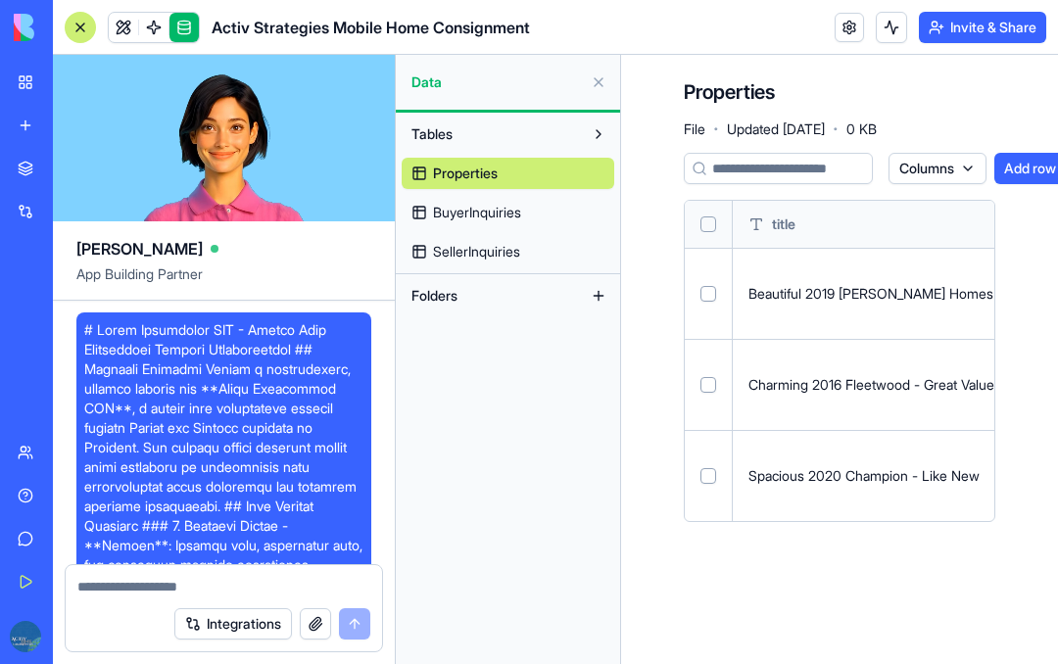
scroll to position [23119, 0]
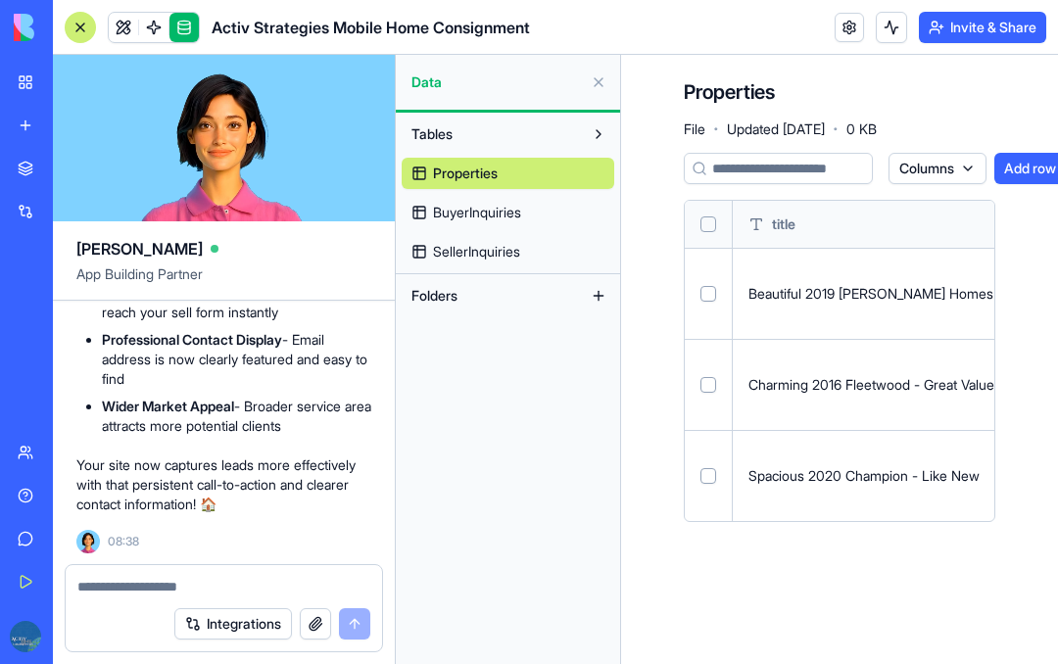
click at [594, 79] on button at bounding box center [598, 82] width 31 height 31
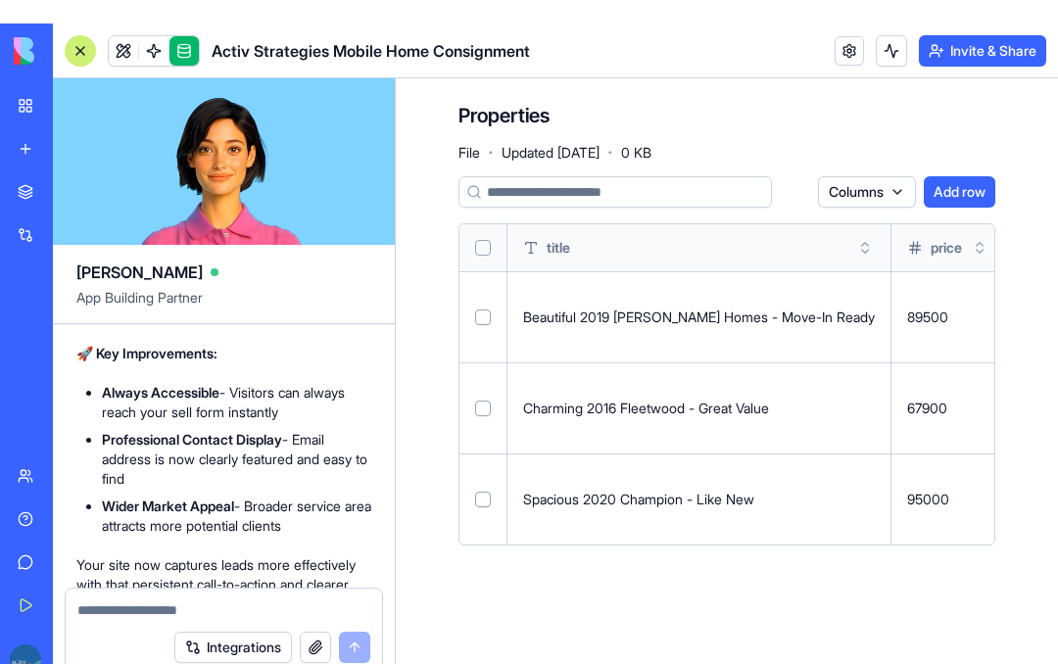
scroll to position [22078, 0]
